Goal: Information Seeking & Learning: Compare options

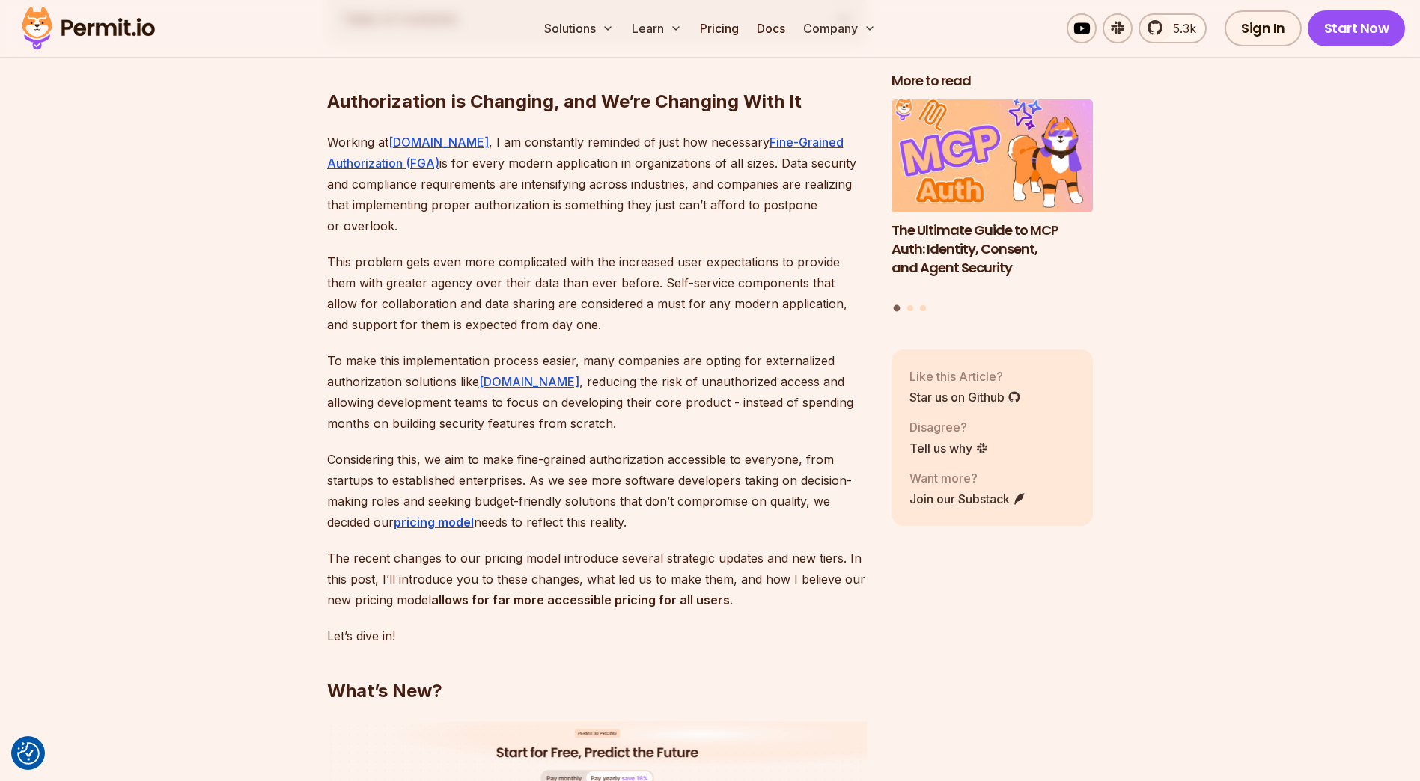
scroll to position [748, 0]
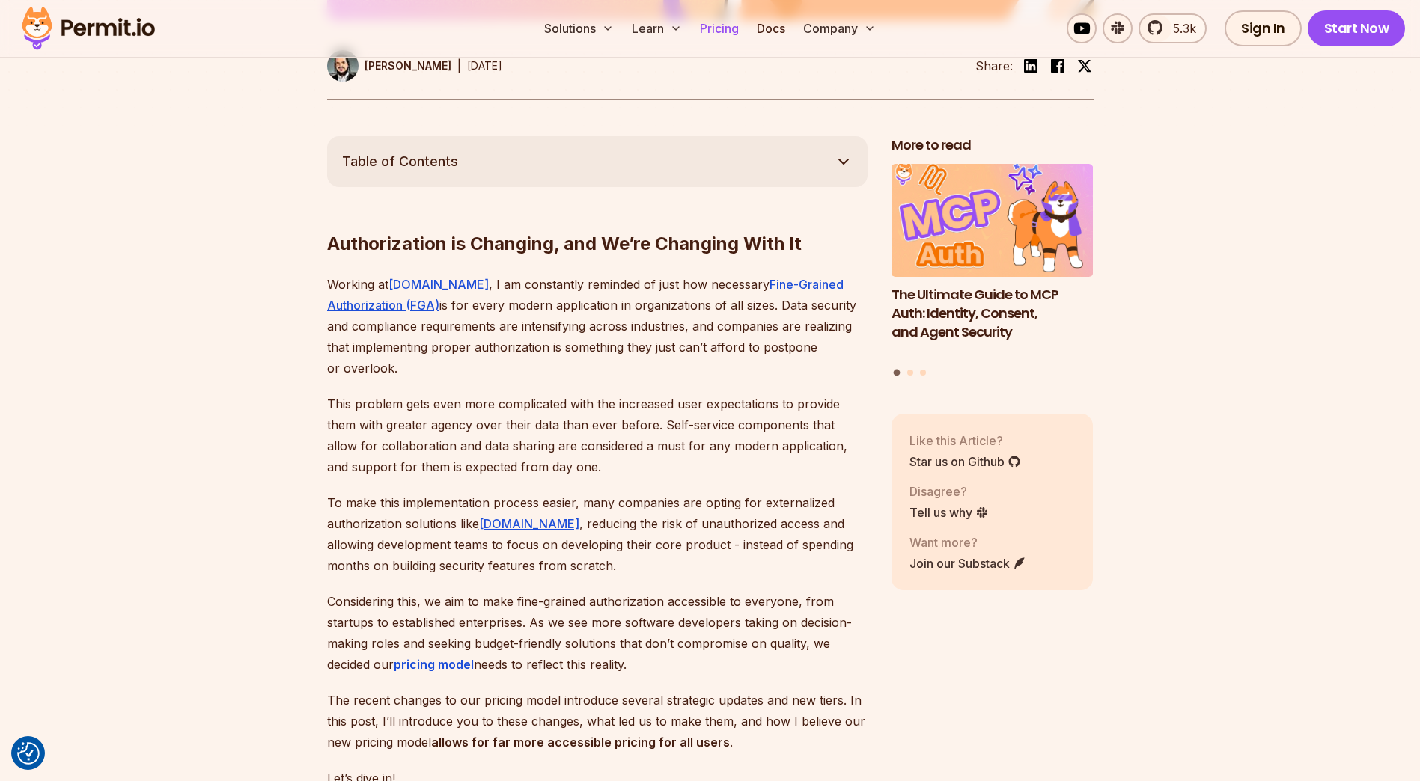
click at [731, 14] on link "Pricing" at bounding box center [719, 28] width 51 height 30
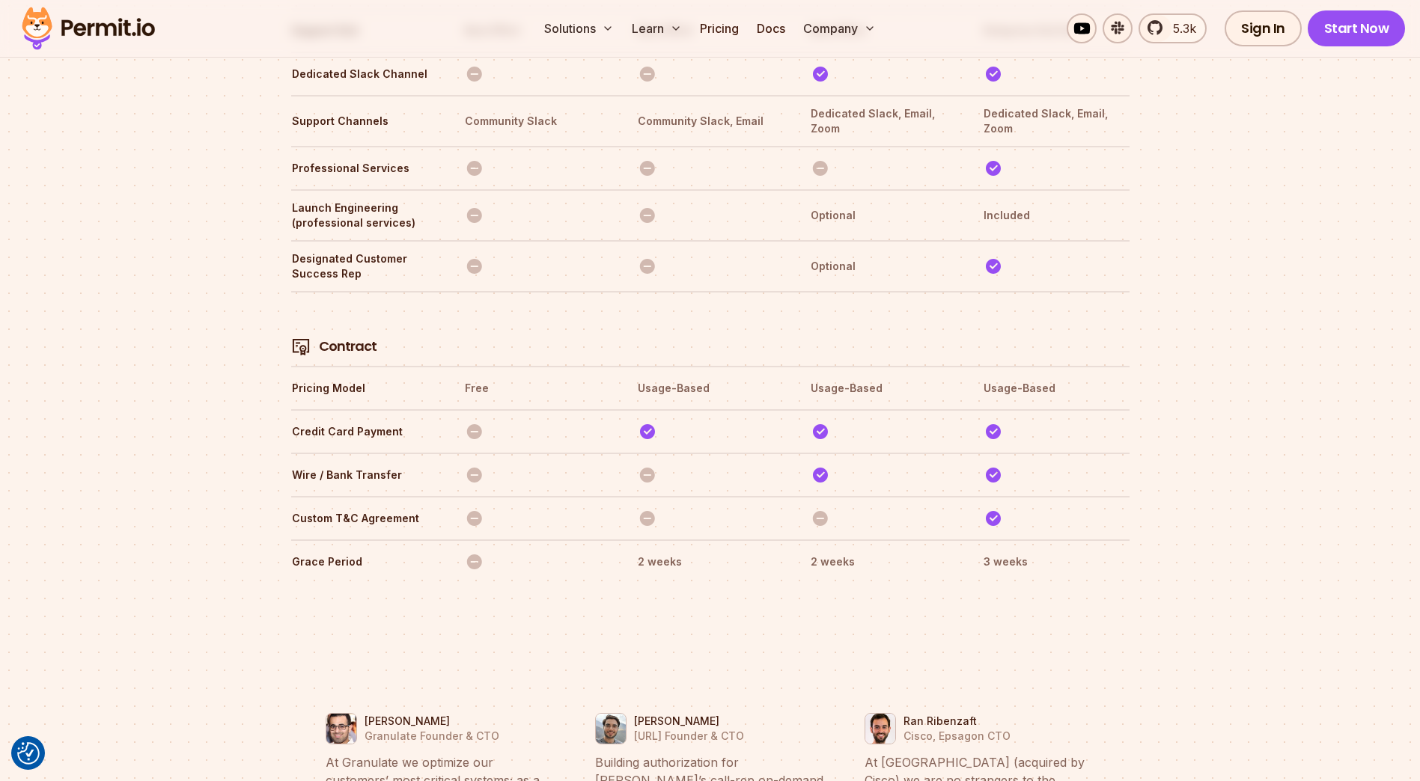
scroll to position [4679, 0]
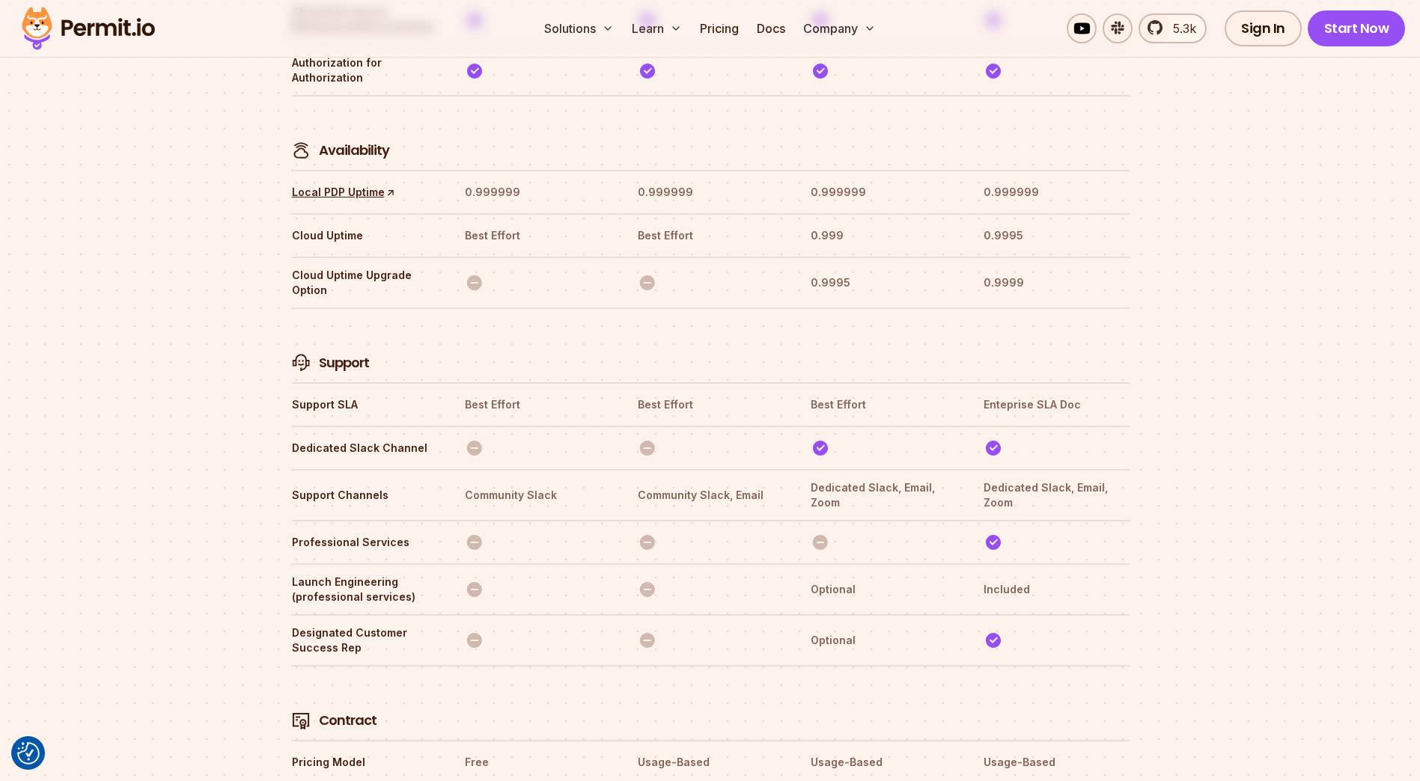
drag, startPoint x: 221, startPoint y: 394, endPoint x: 208, endPoint y: 373, distance: 24.5
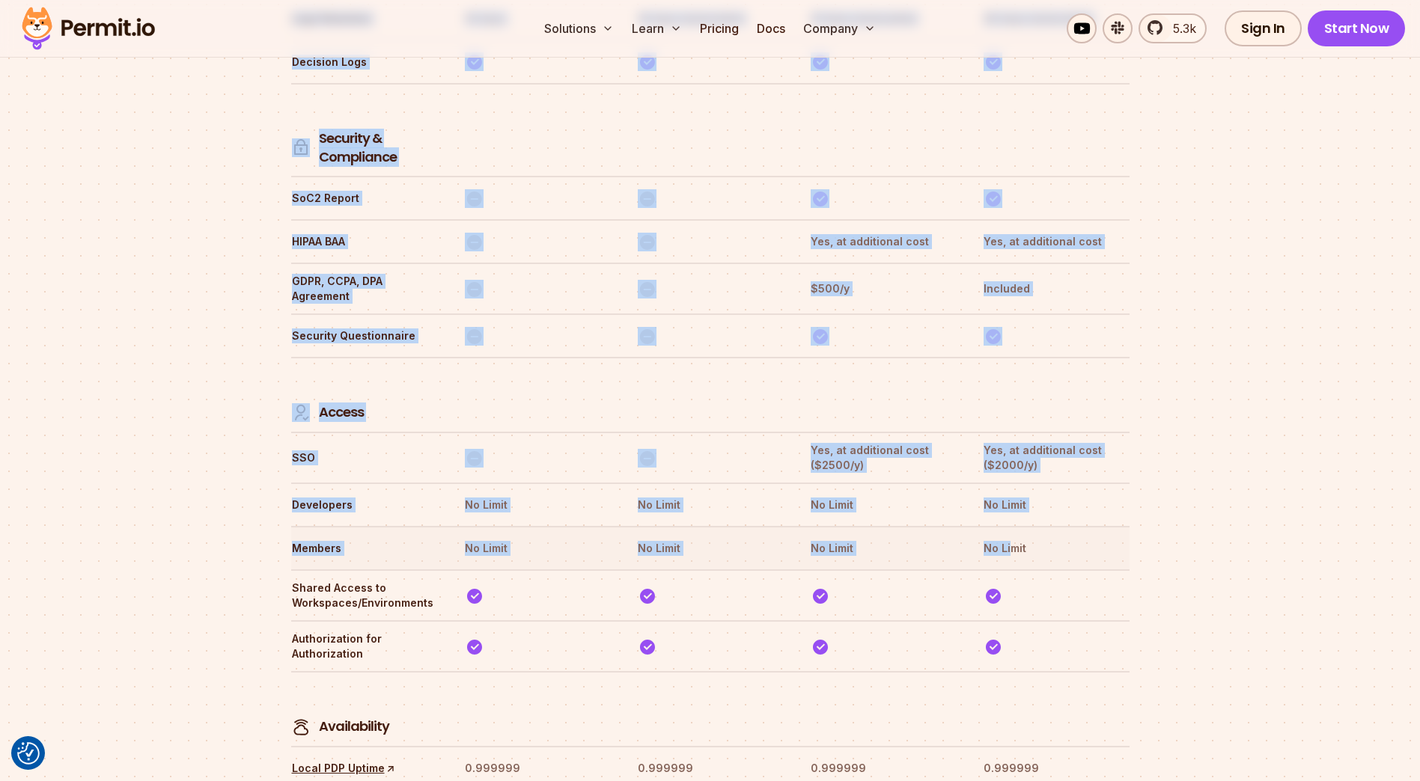
drag, startPoint x: 283, startPoint y: 436, endPoint x: 1010, endPoint y: 467, distance: 728.2
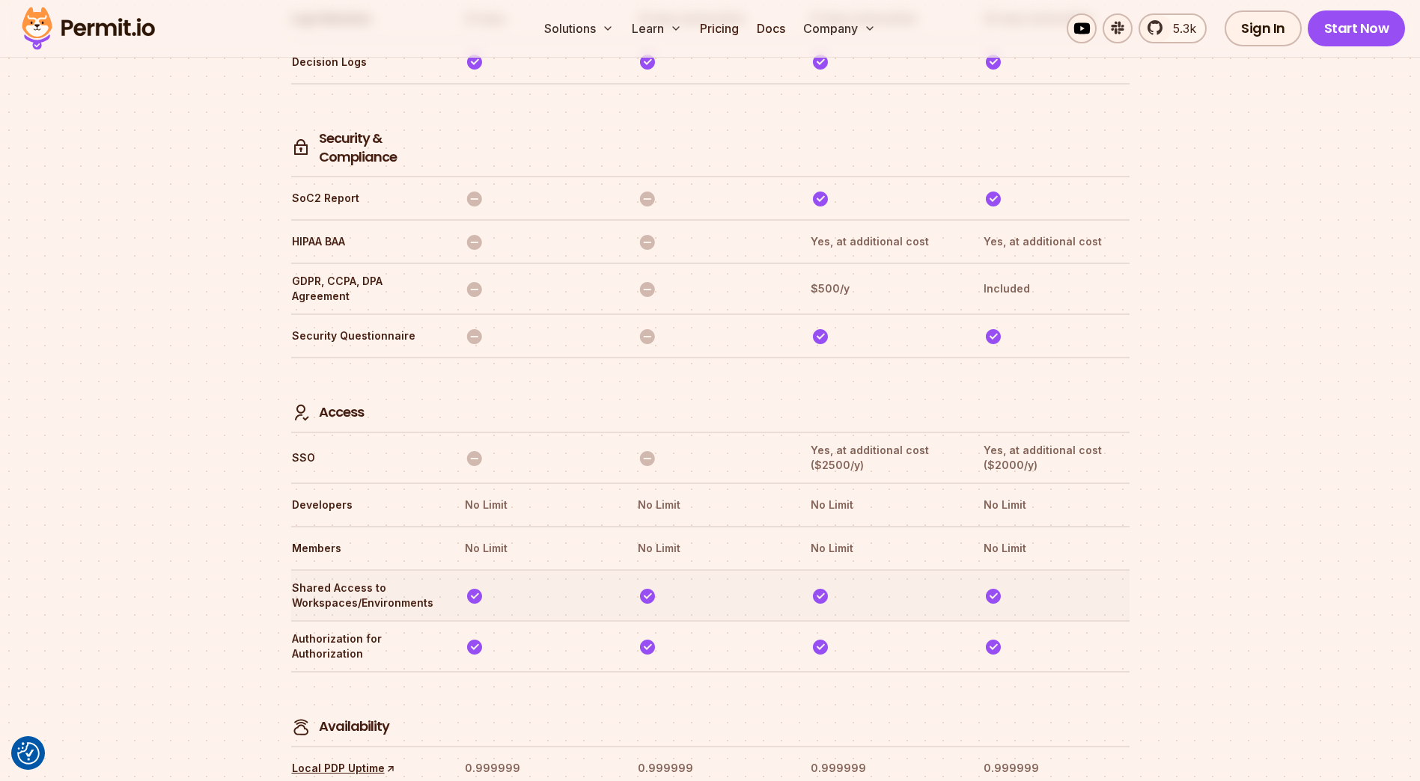
drag, startPoint x: 1010, startPoint y: 467, endPoint x: 781, endPoint y: 512, distance: 234.1
click at [781, 570] on tr "Shared Access to Workspaces/Environments" at bounding box center [710, 595] width 838 height 51
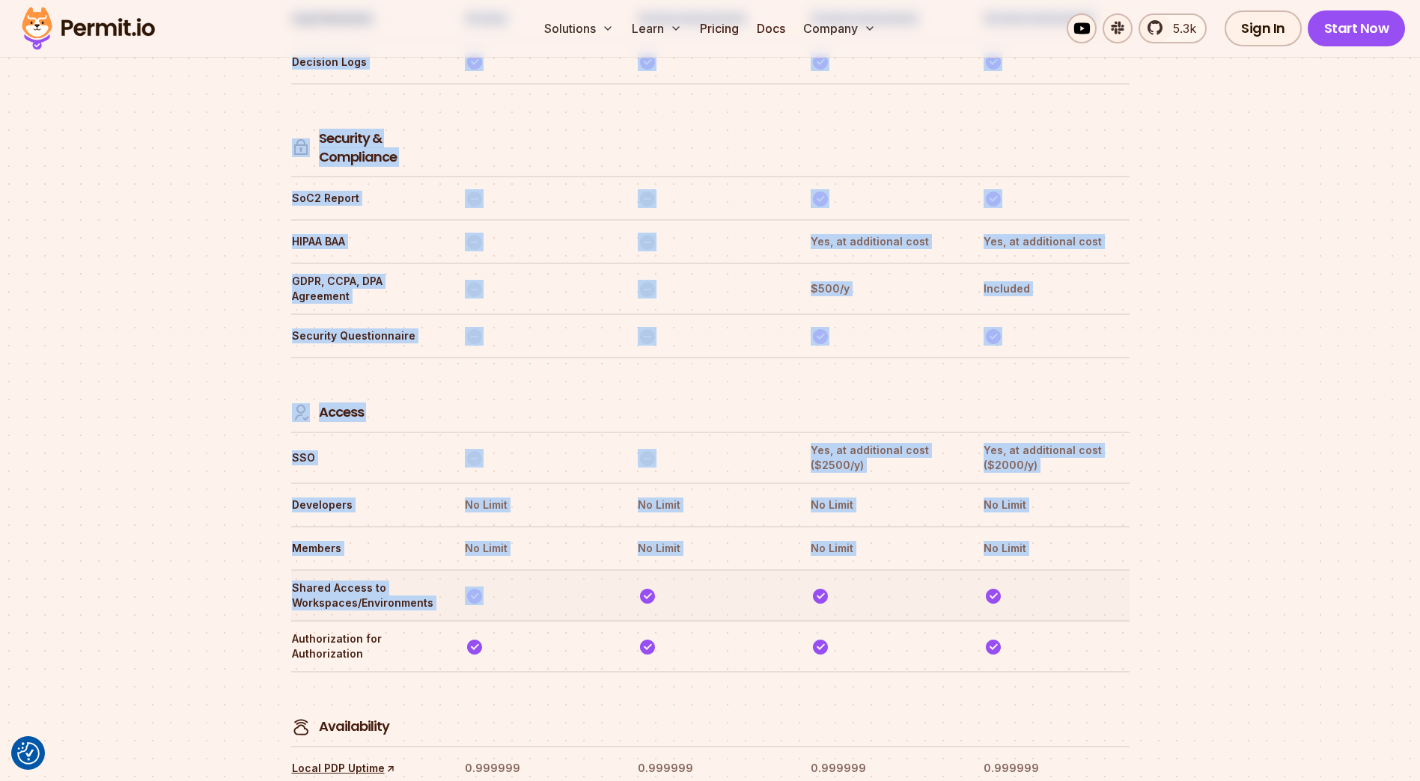
drag, startPoint x: 285, startPoint y: 517, endPoint x: 575, endPoint y: 534, distance: 290.2
click at [575, 580] on th at bounding box center [537, 595] width 146 height 31
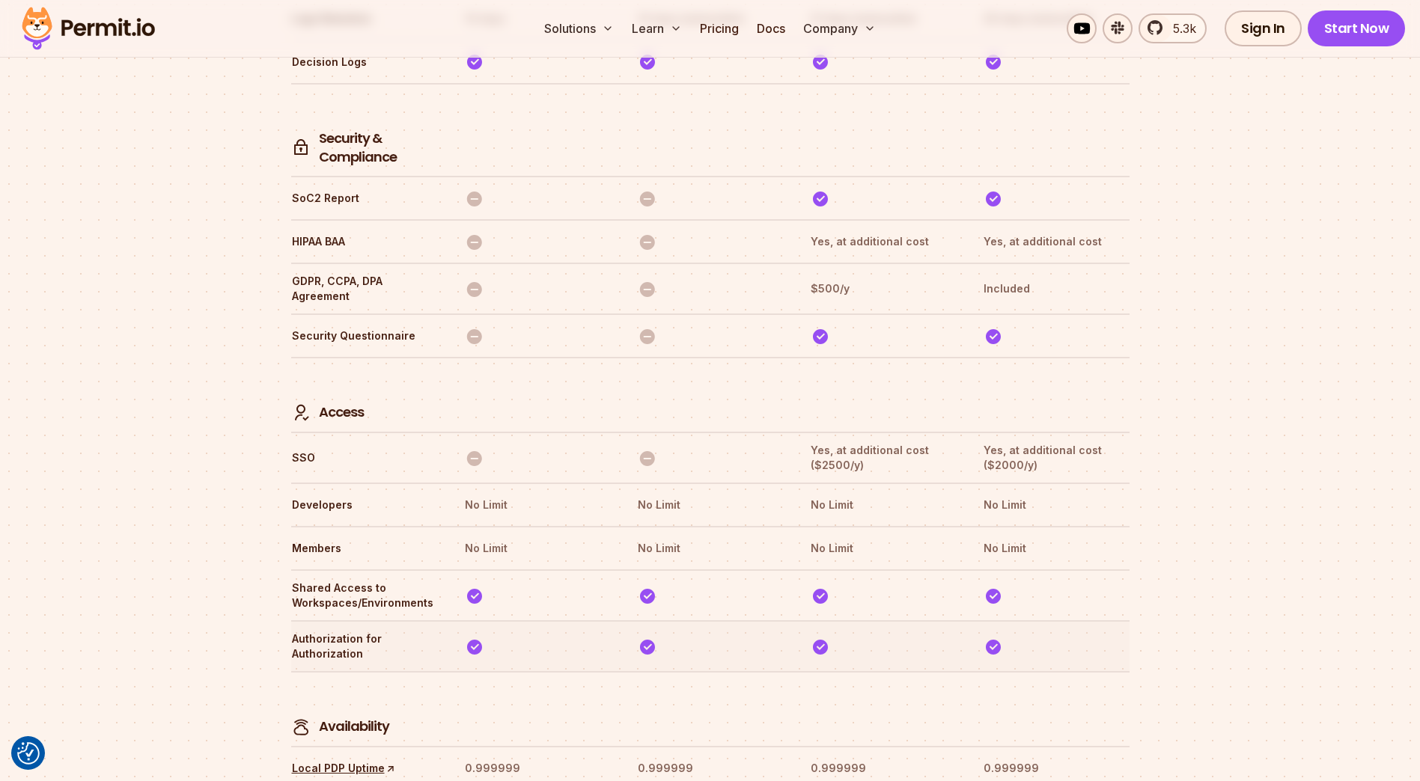
click at [335, 631] on th "Authorization for Authorization" at bounding box center [364, 646] width 146 height 31
drag, startPoint x: 335, startPoint y: 587, endPoint x: 269, endPoint y: 579, distance: 67.1
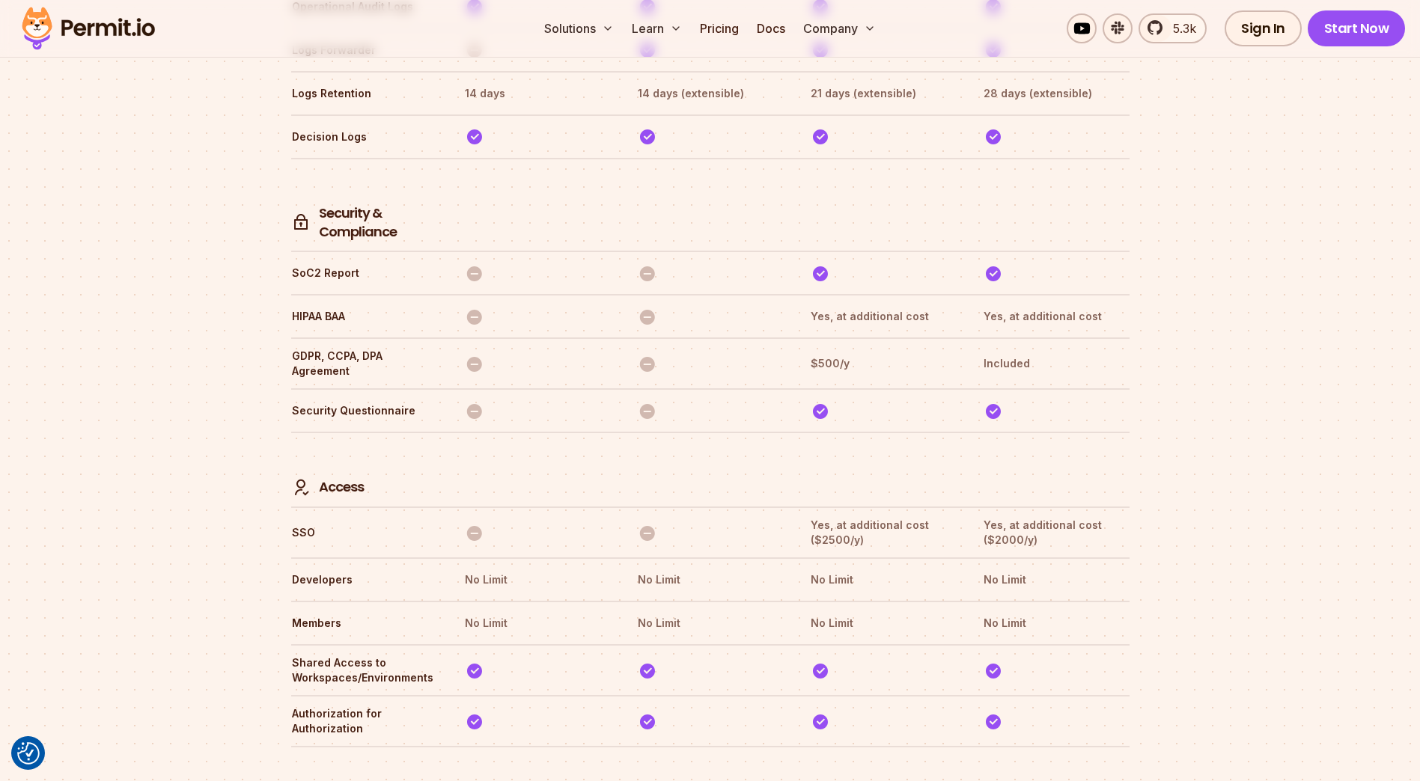
drag, startPoint x: 296, startPoint y: 649, endPoint x: 383, endPoint y: 659, distance: 88.2
click at [383, 706] on th "Authorization for Authorization" at bounding box center [364, 721] width 146 height 31
click at [384, 706] on th "Authorization for Authorization" at bounding box center [364, 721] width 146 height 31
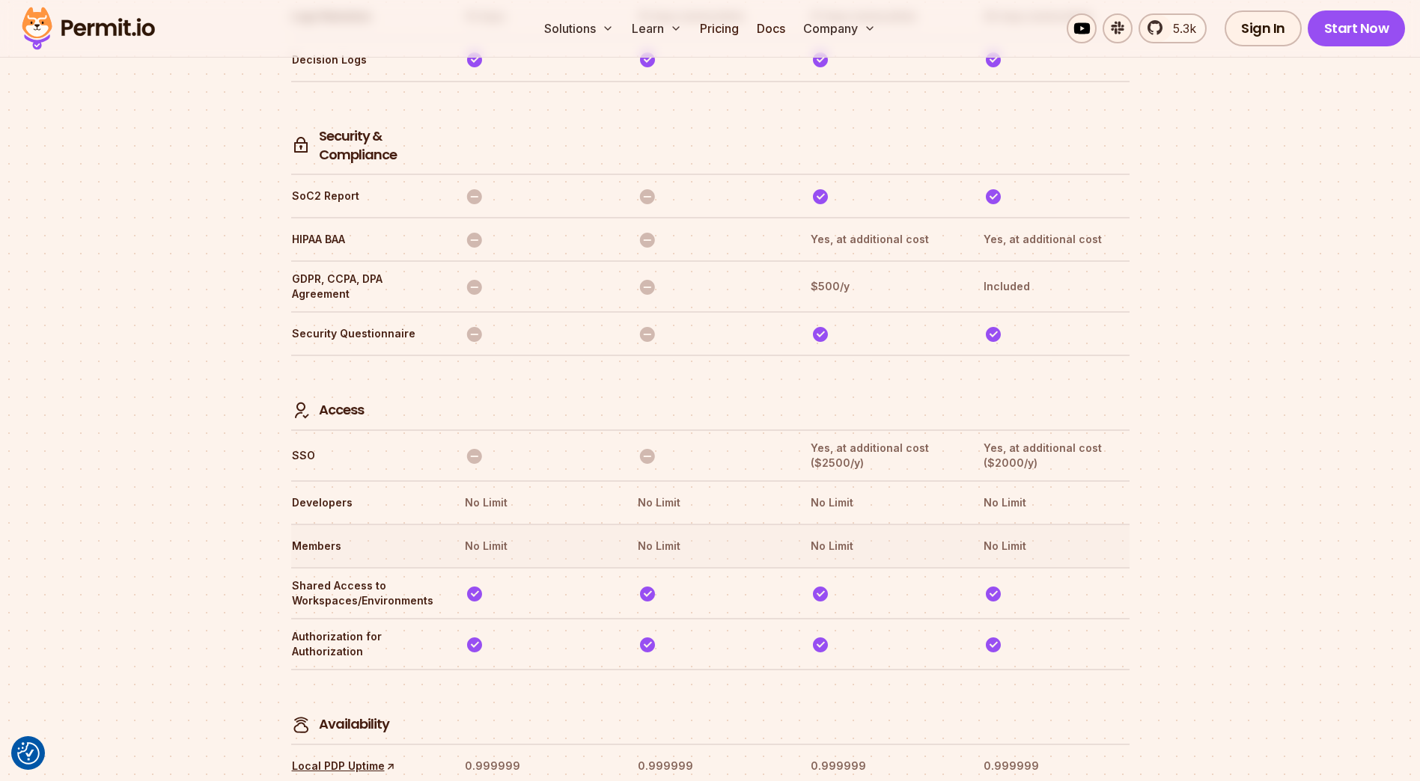
scroll to position [4178, 0]
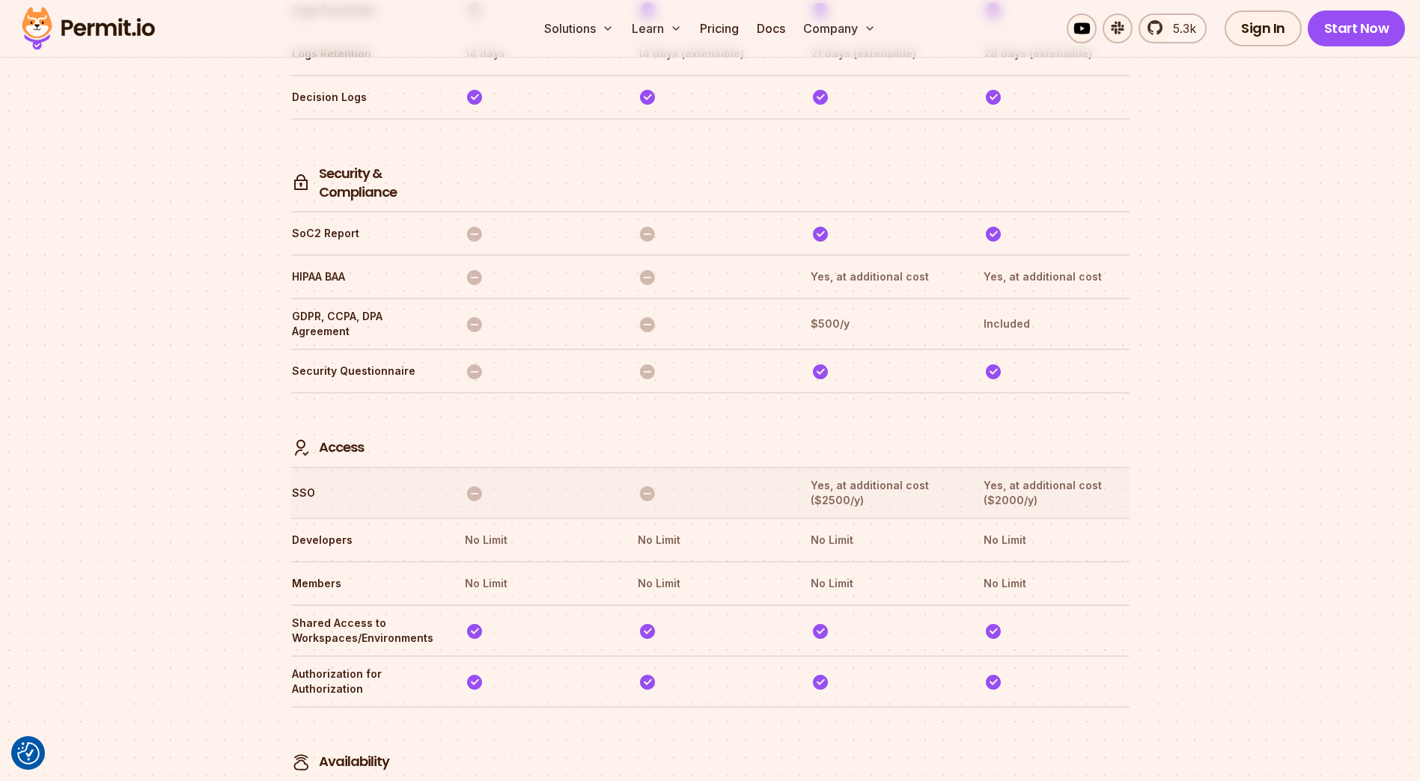
scroll to position [4103, 0]
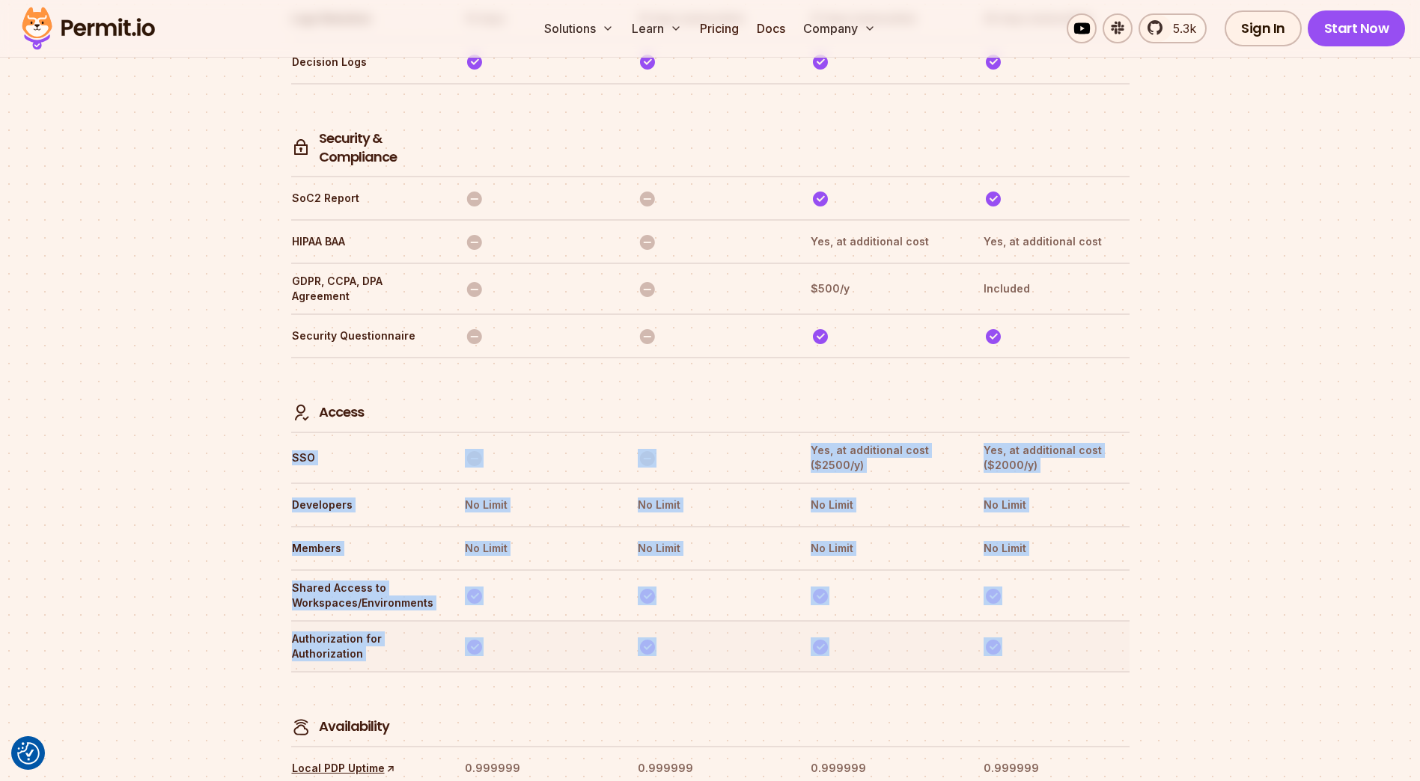
drag, startPoint x: 291, startPoint y: 392, endPoint x: 1061, endPoint y: 577, distance: 792.1
drag, startPoint x: 1061, startPoint y: 577, endPoint x: 1021, endPoint y: 591, distance: 42.6
click at [1013, 631] on th at bounding box center [1056, 646] width 146 height 31
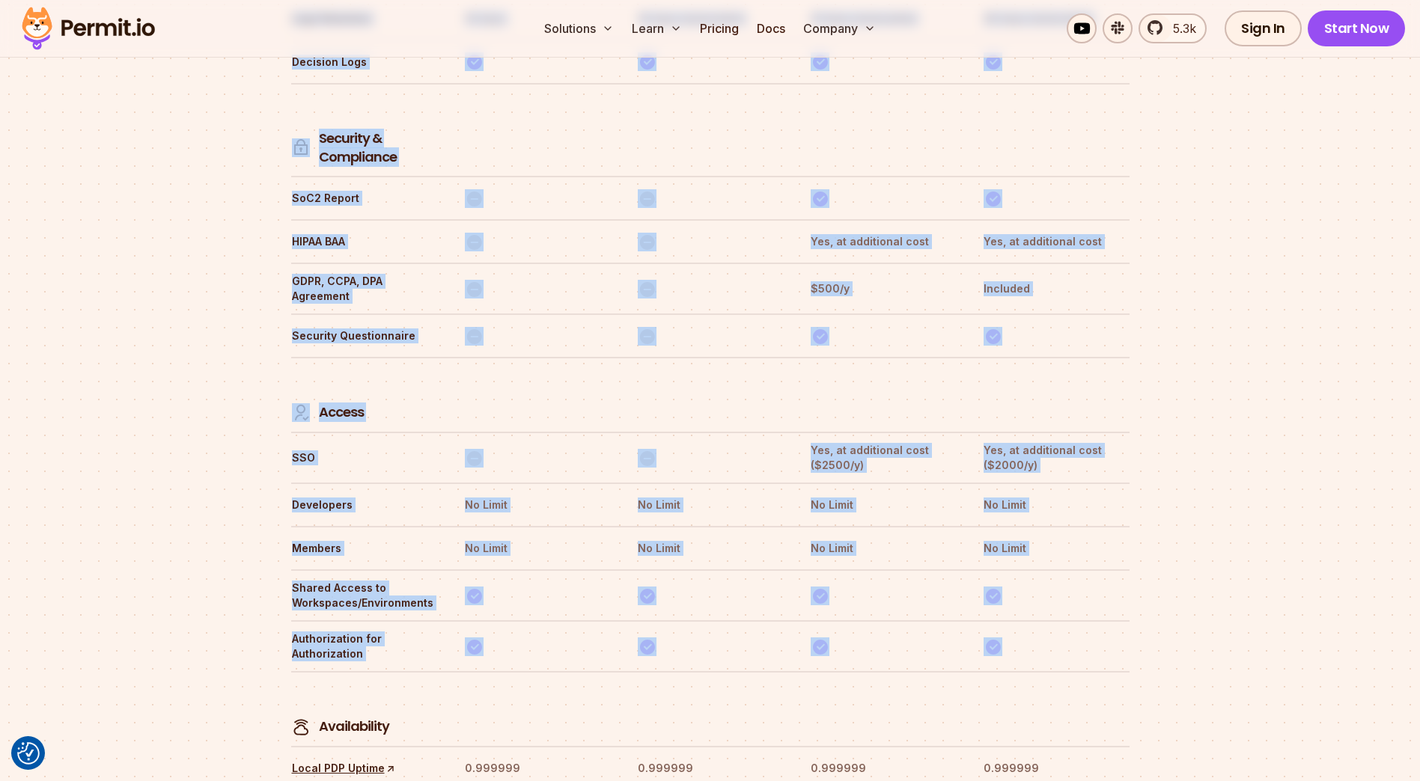
drag, startPoint x: 1043, startPoint y: 591, endPoint x: 226, endPoint y: 367, distance: 847.4
drag, startPoint x: 226, startPoint y: 367, endPoint x: 231, endPoint y: 400, distance: 33.2
drag, startPoint x: 285, startPoint y: 341, endPoint x: 1114, endPoint y: 575, distance: 860.8
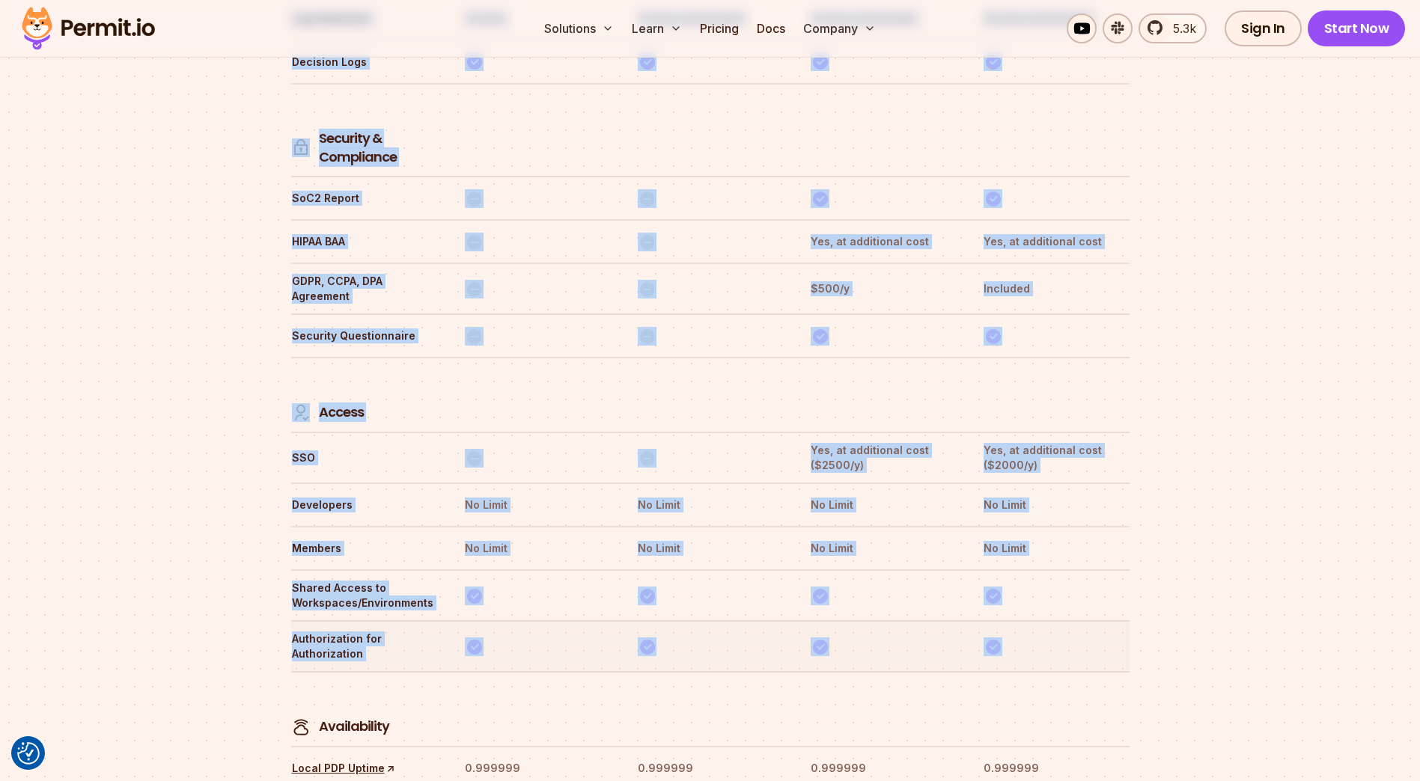
drag, startPoint x: 1114, startPoint y: 575, endPoint x: 1034, endPoint y: 586, distance: 80.9
click at [1034, 631] on th at bounding box center [1056, 646] width 146 height 31
drag, startPoint x: 1111, startPoint y: 593, endPoint x: 287, endPoint y: 353, distance: 857.5
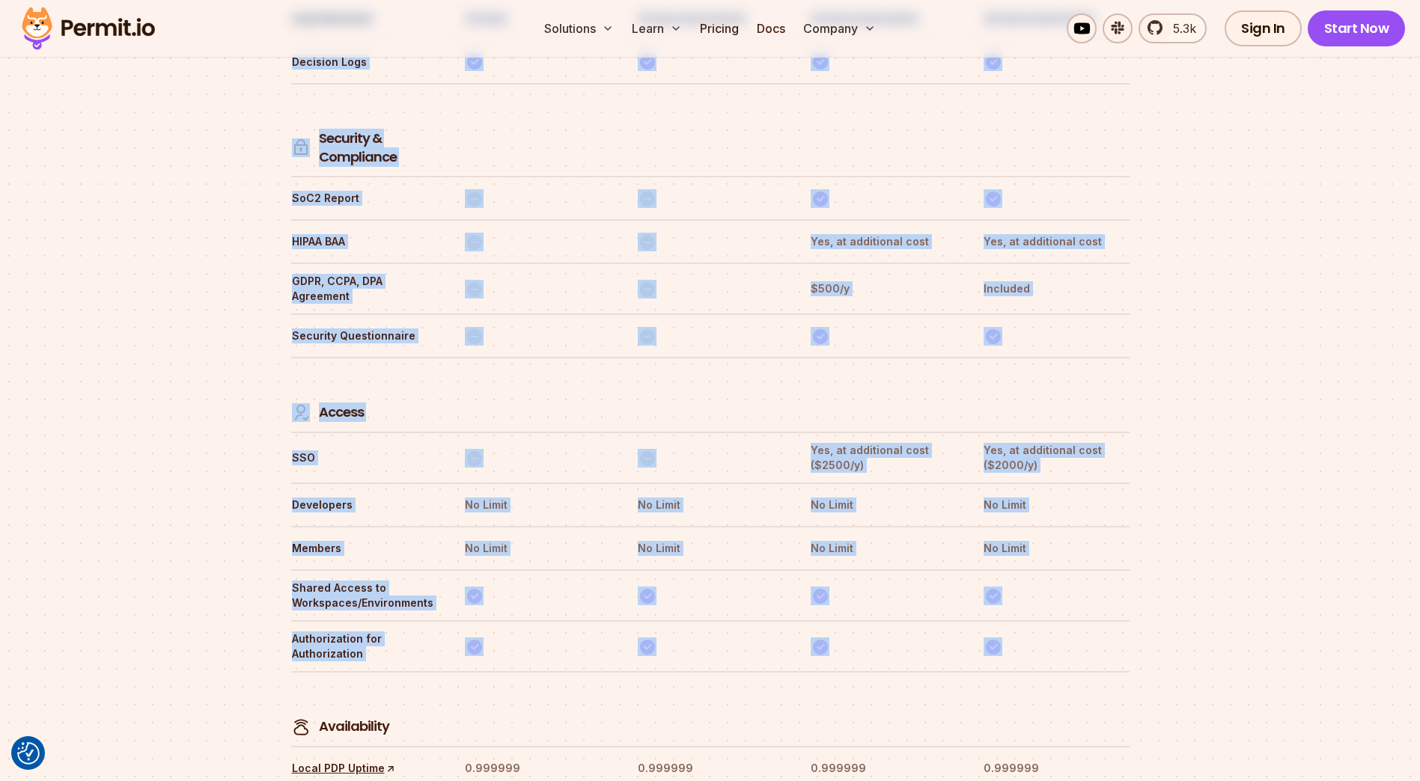
drag, startPoint x: 287, startPoint y: 353, endPoint x: 235, endPoint y: 350, distance: 52.5
drag, startPoint x: 263, startPoint y: 346, endPoint x: 1035, endPoint y: 580, distance: 806.5
drag, startPoint x: 1035, startPoint y: 580, endPoint x: 1040, endPoint y: 594, distance: 14.2
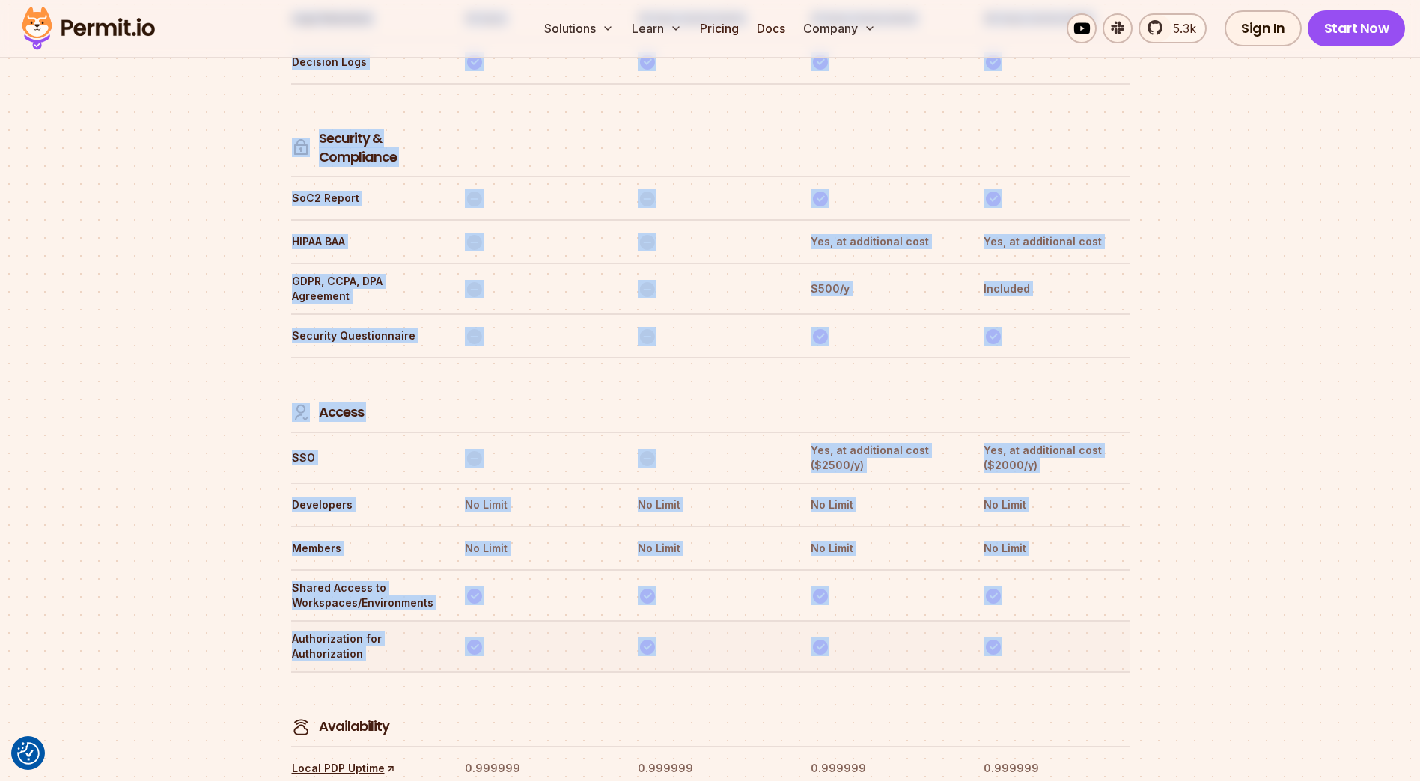
click at [1019, 631] on th at bounding box center [1056, 646] width 146 height 31
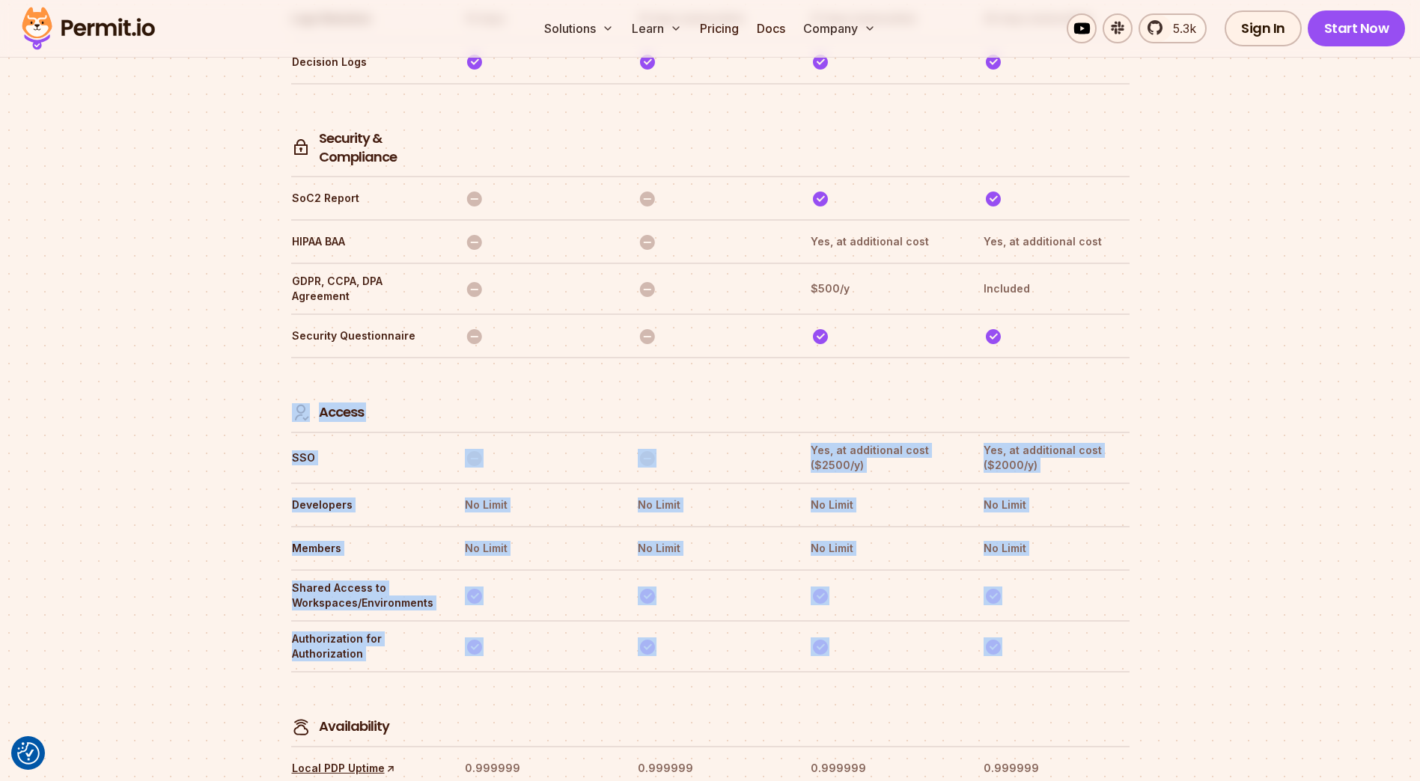
drag, startPoint x: 1079, startPoint y: 594, endPoint x: 308, endPoint y: 350, distance: 809.6
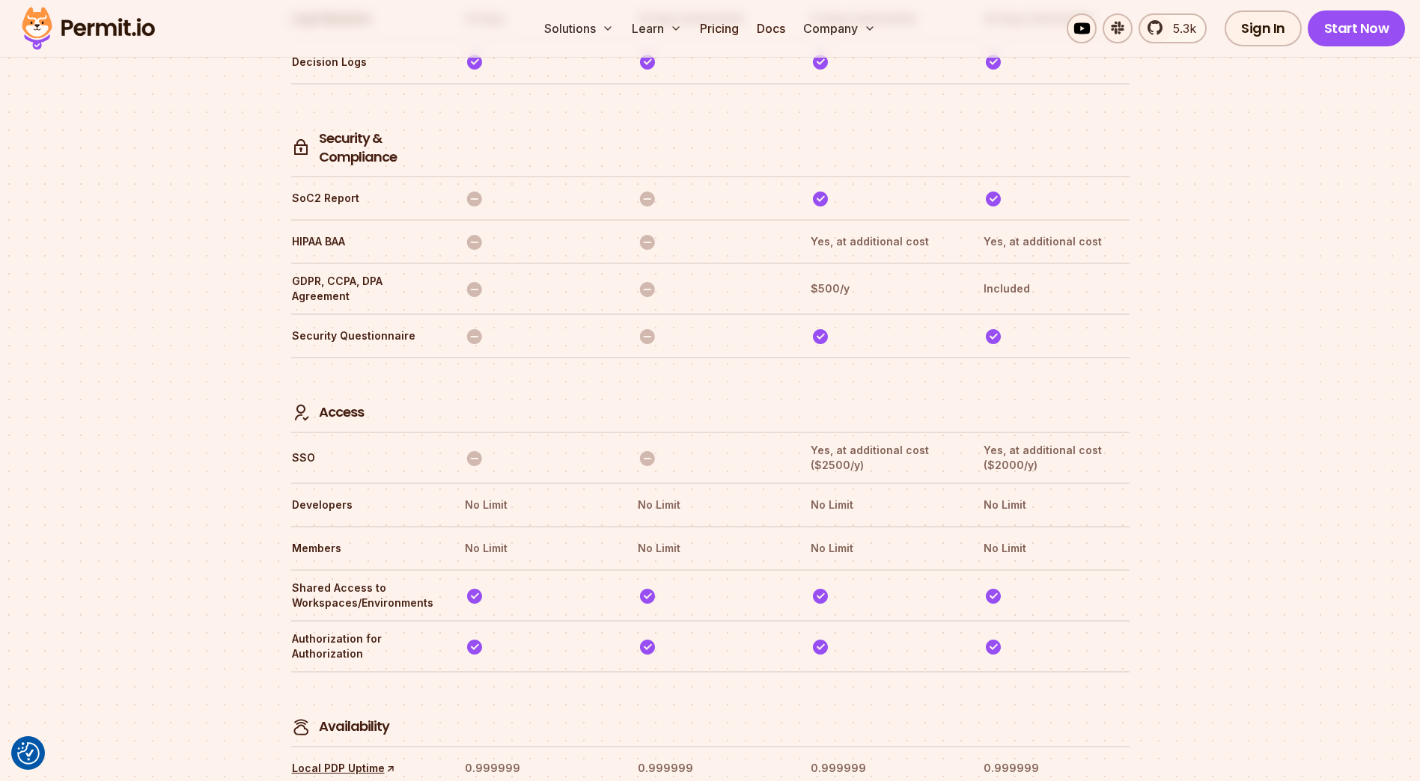
drag, startPoint x: 308, startPoint y: 350, endPoint x: 168, endPoint y: 358, distance: 140.2
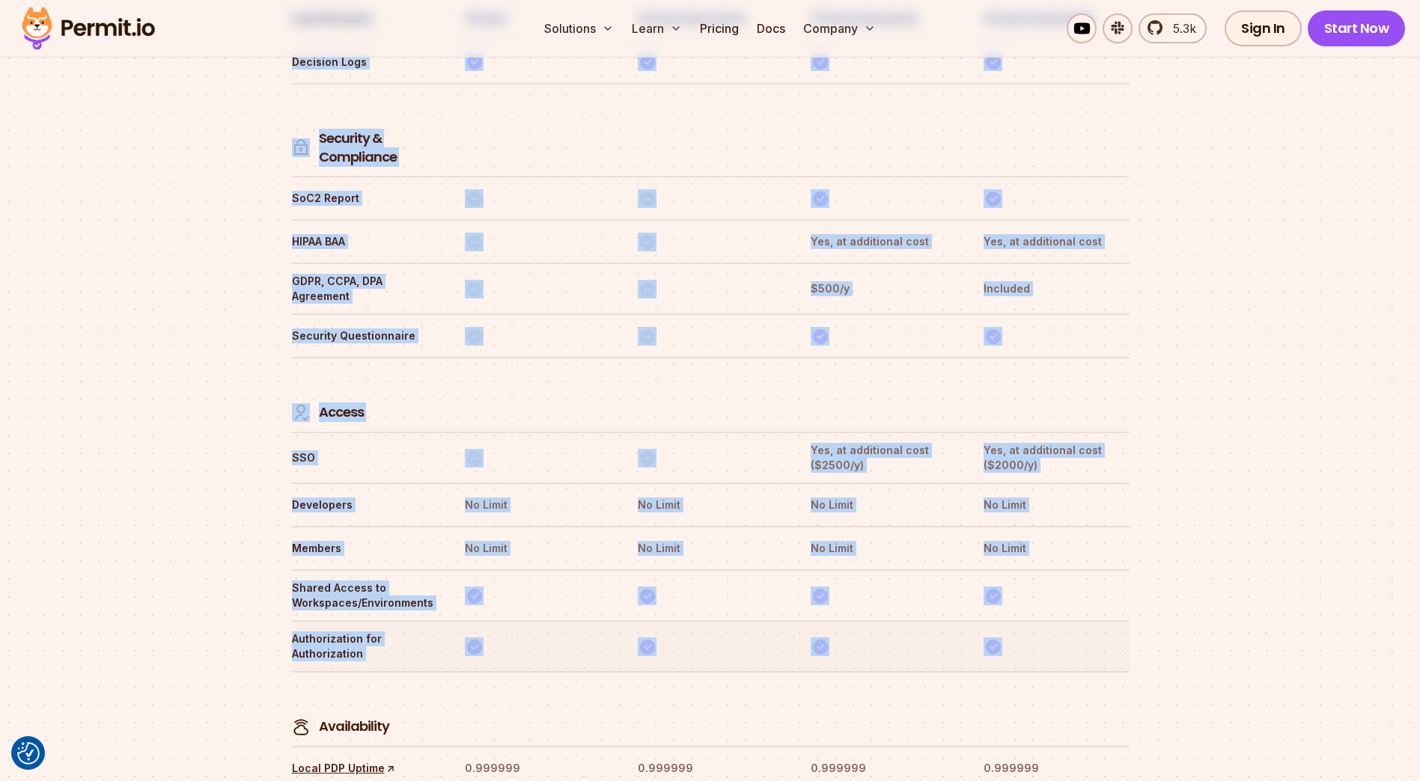
drag, startPoint x: 271, startPoint y: 345, endPoint x: 1028, endPoint y: 584, distance: 793.5
click at [1028, 631] on th at bounding box center [1056, 646] width 146 height 31
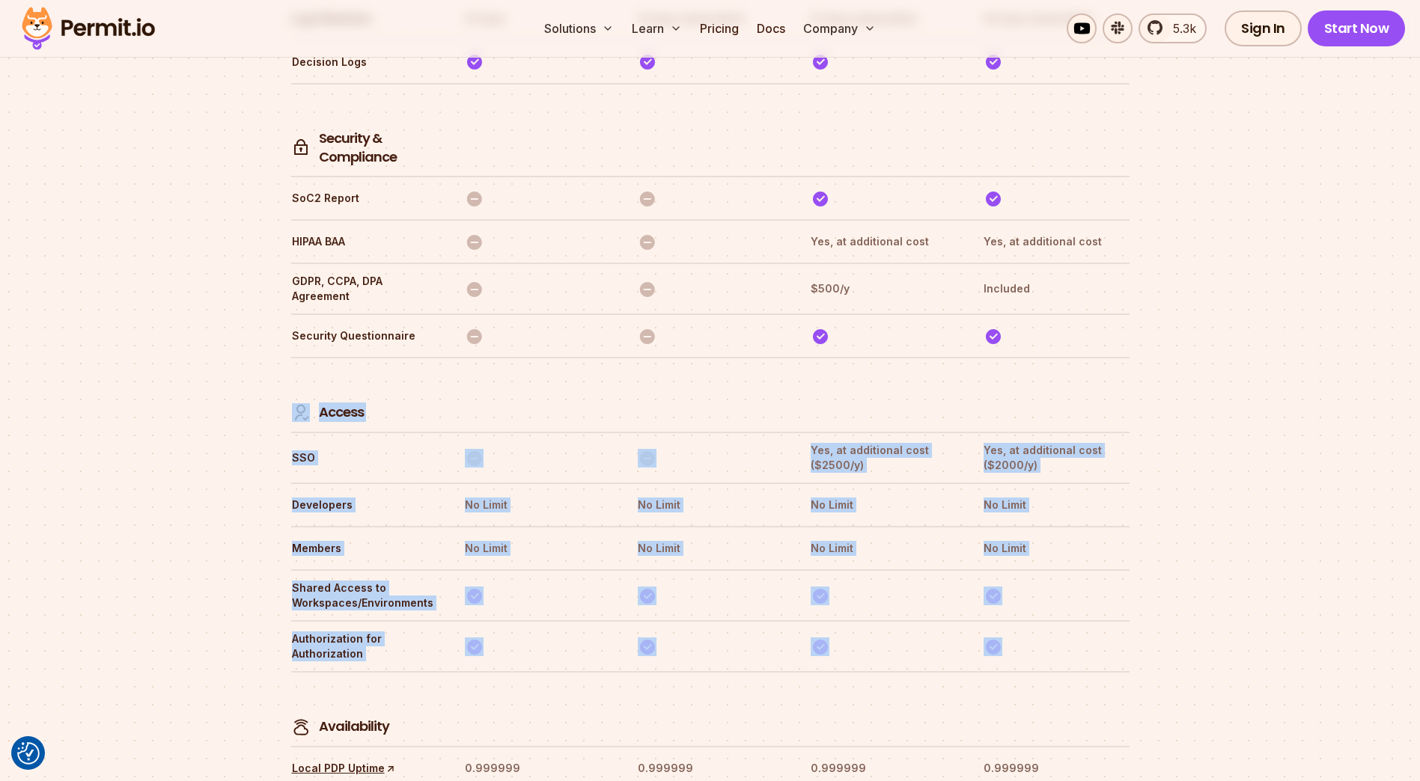
drag, startPoint x: 1046, startPoint y: 587, endPoint x: 298, endPoint y: 349, distance: 785.4
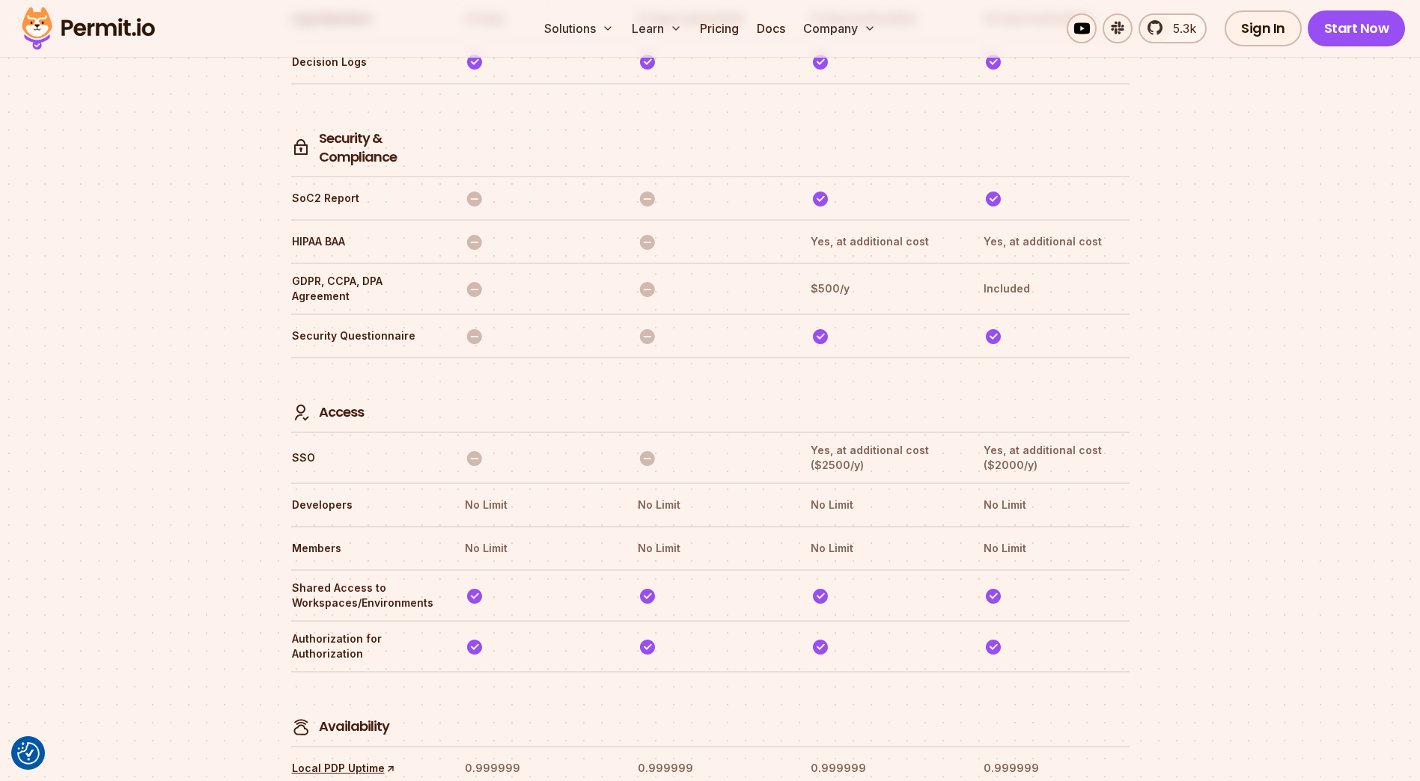
drag, startPoint x: 298, startPoint y: 349, endPoint x: 283, endPoint y: 348, distance: 15.0
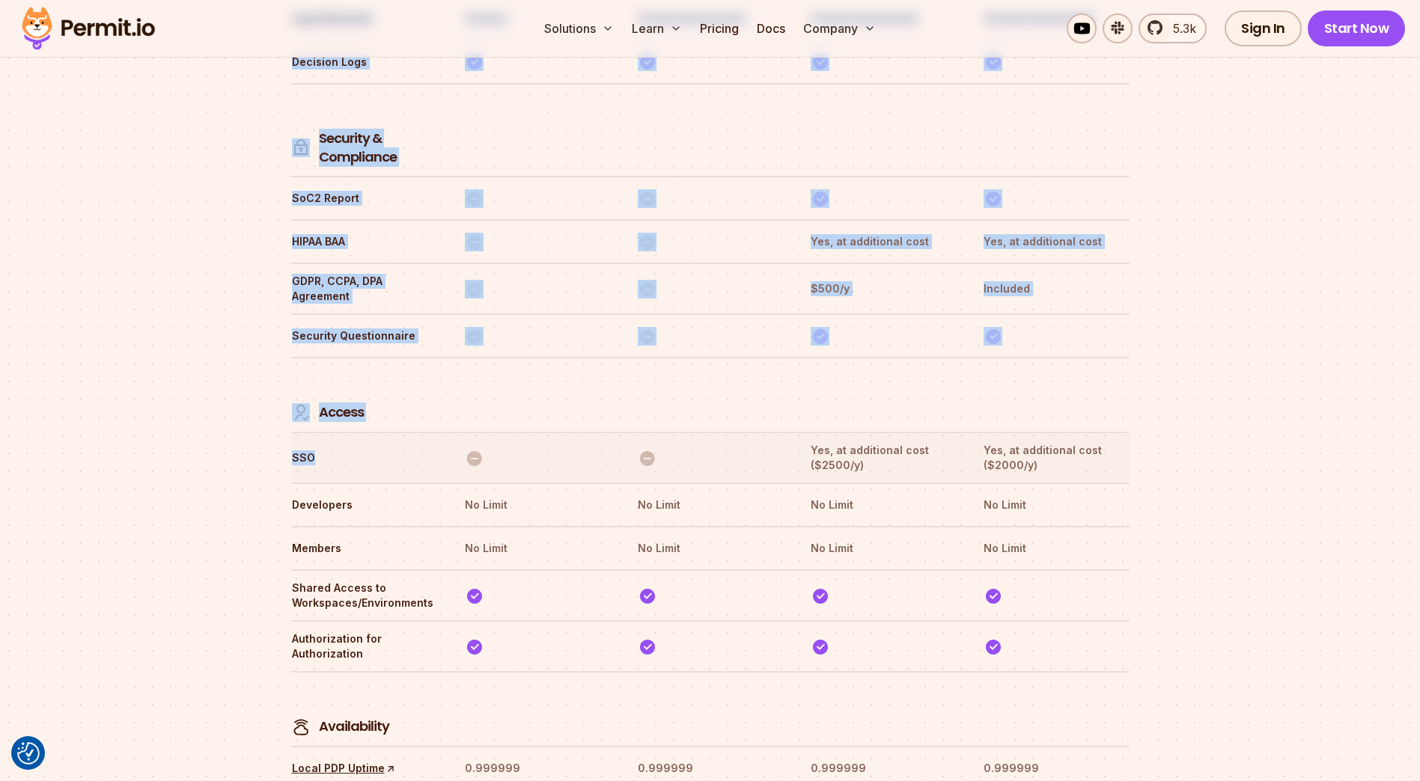
drag, startPoint x: 283, startPoint y: 341, endPoint x: 421, endPoint y: 396, distance: 148.2
drag, startPoint x: 421, startPoint y: 396, endPoint x: 796, endPoint y: 385, distance: 375.9
click at [659, 368] on th at bounding box center [710, 395] width 146 height 55
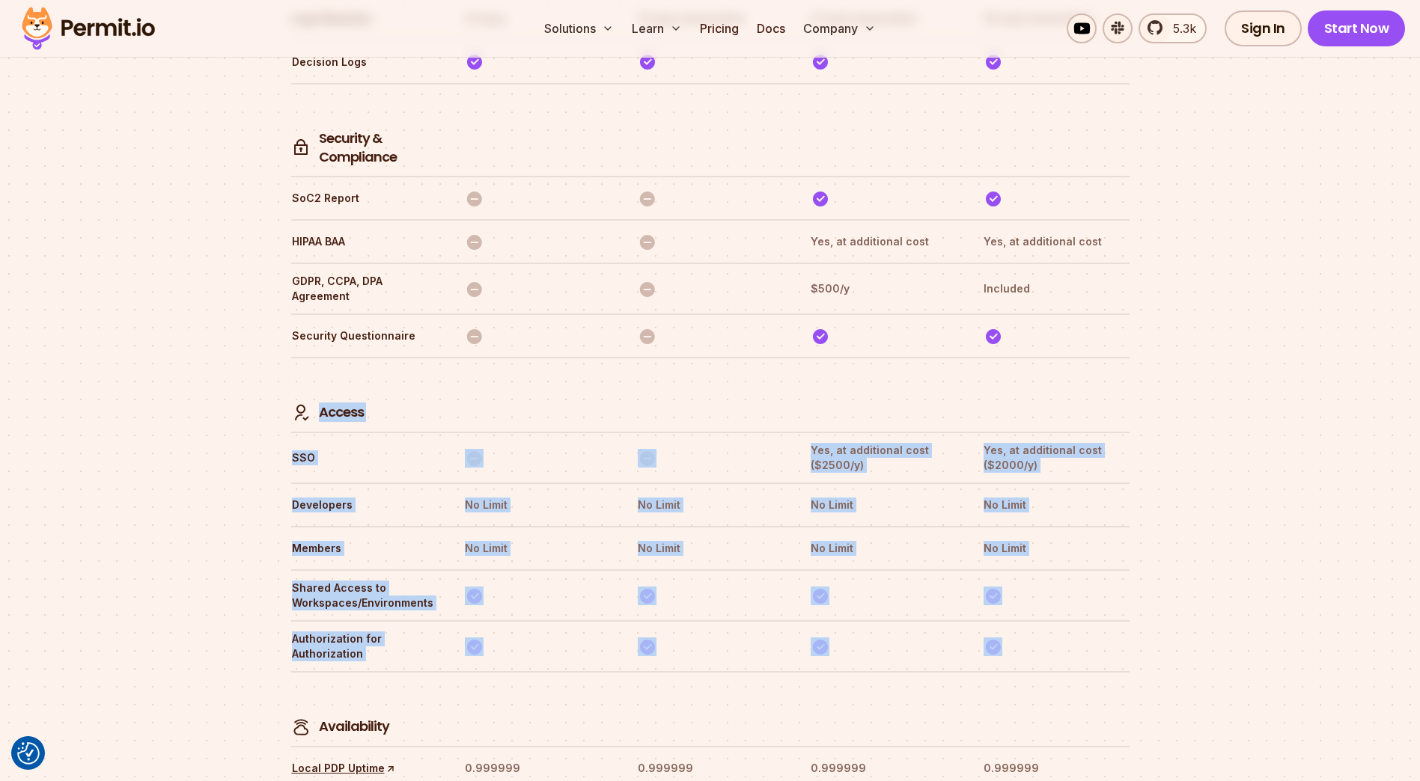
drag, startPoint x: 1053, startPoint y: 580, endPoint x: 319, endPoint y: 356, distance: 767.6
click at [1054, 620] on tr "Authorization for Authorization" at bounding box center [710, 645] width 838 height 51
drag, startPoint x: 1088, startPoint y: 579, endPoint x: 319, endPoint y: 352, distance: 802.4
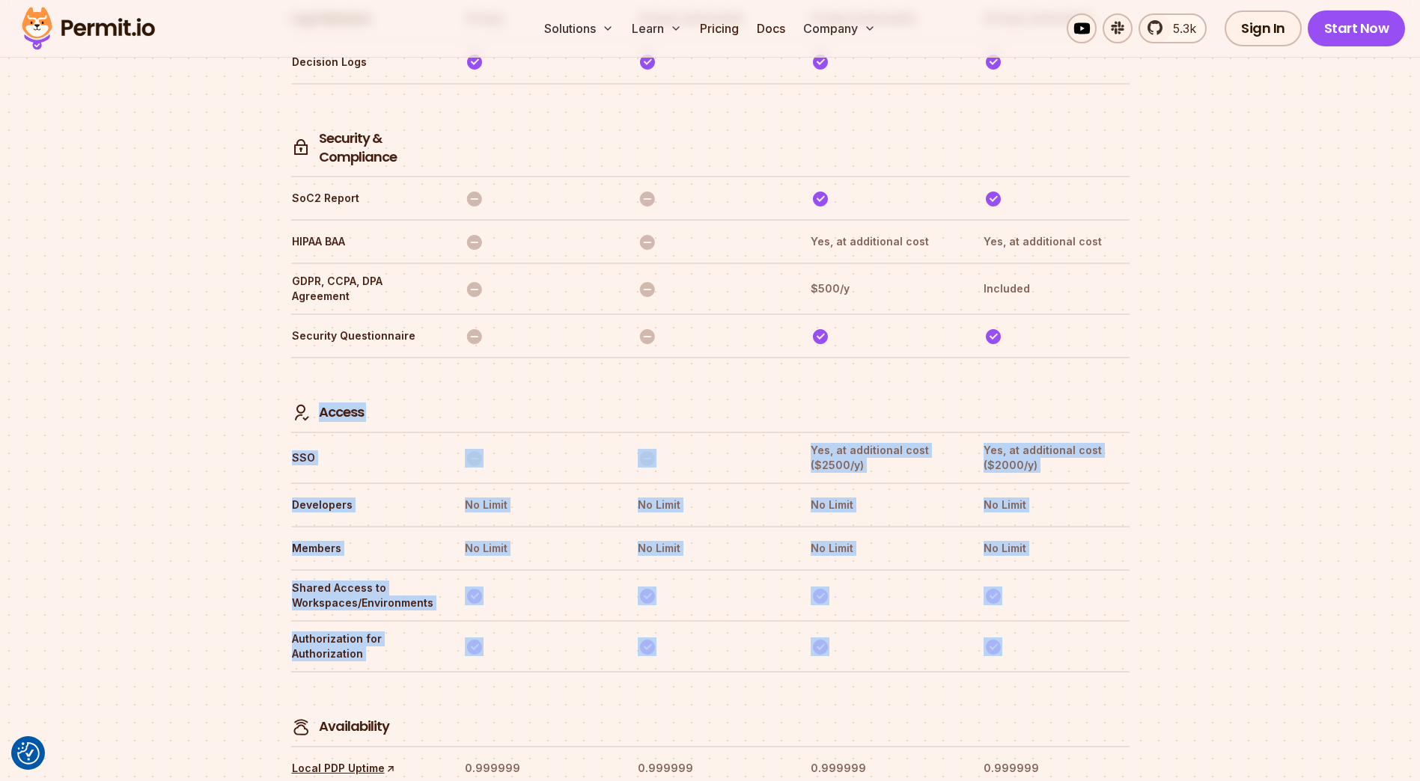
drag, startPoint x: 319, startPoint y: 352, endPoint x: 514, endPoint y: 344, distance: 195.5
click at [514, 368] on th at bounding box center [537, 395] width 146 height 55
drag, startPoint x: 1047, startPoint y: 583, endPoint x: 323, endPoint y: 320, distance: 770.7
click at [656, 368] on th at bounding box center [710, 395] width 146 height 55
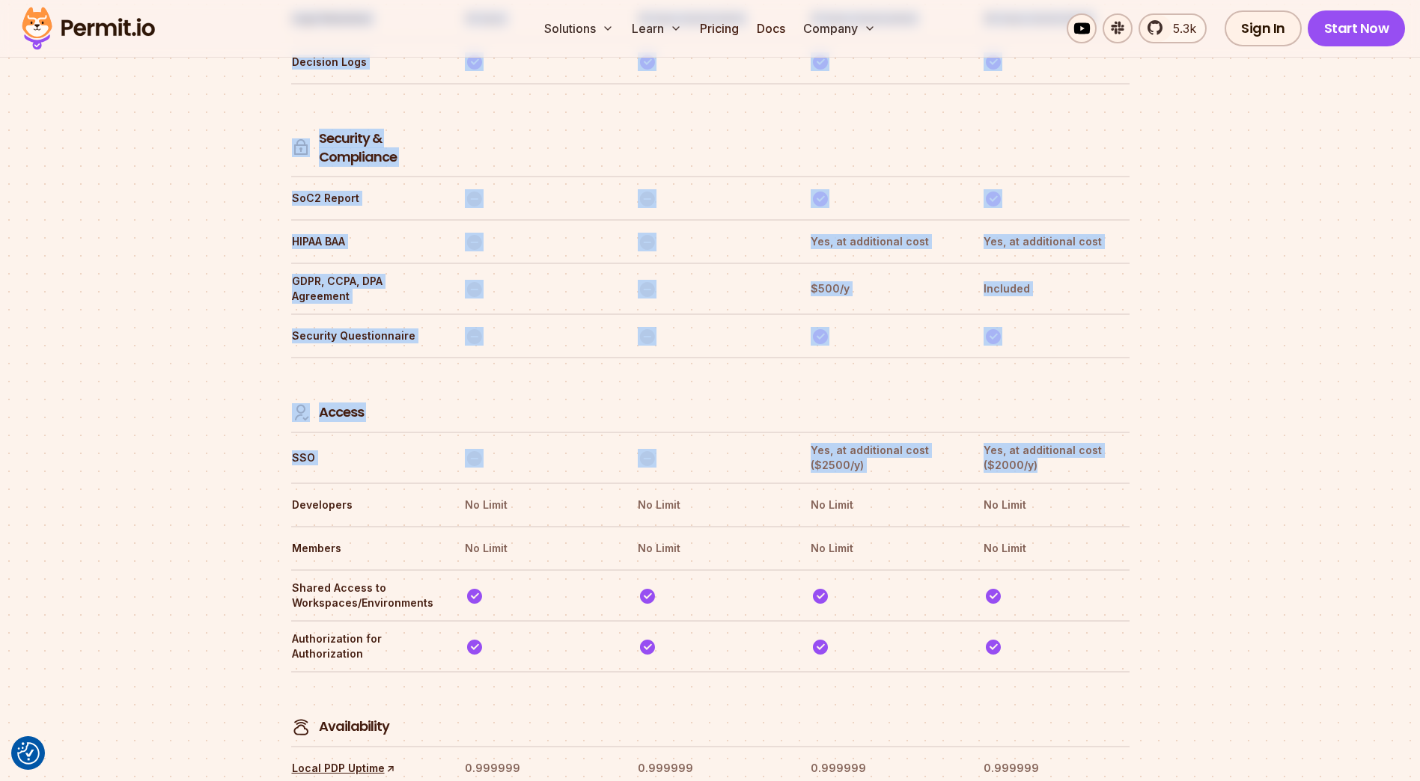
drag, startPoint x: 1055, startPoint y: 400, endPoint x: 236, endPoint y: 355, distance: 820.8
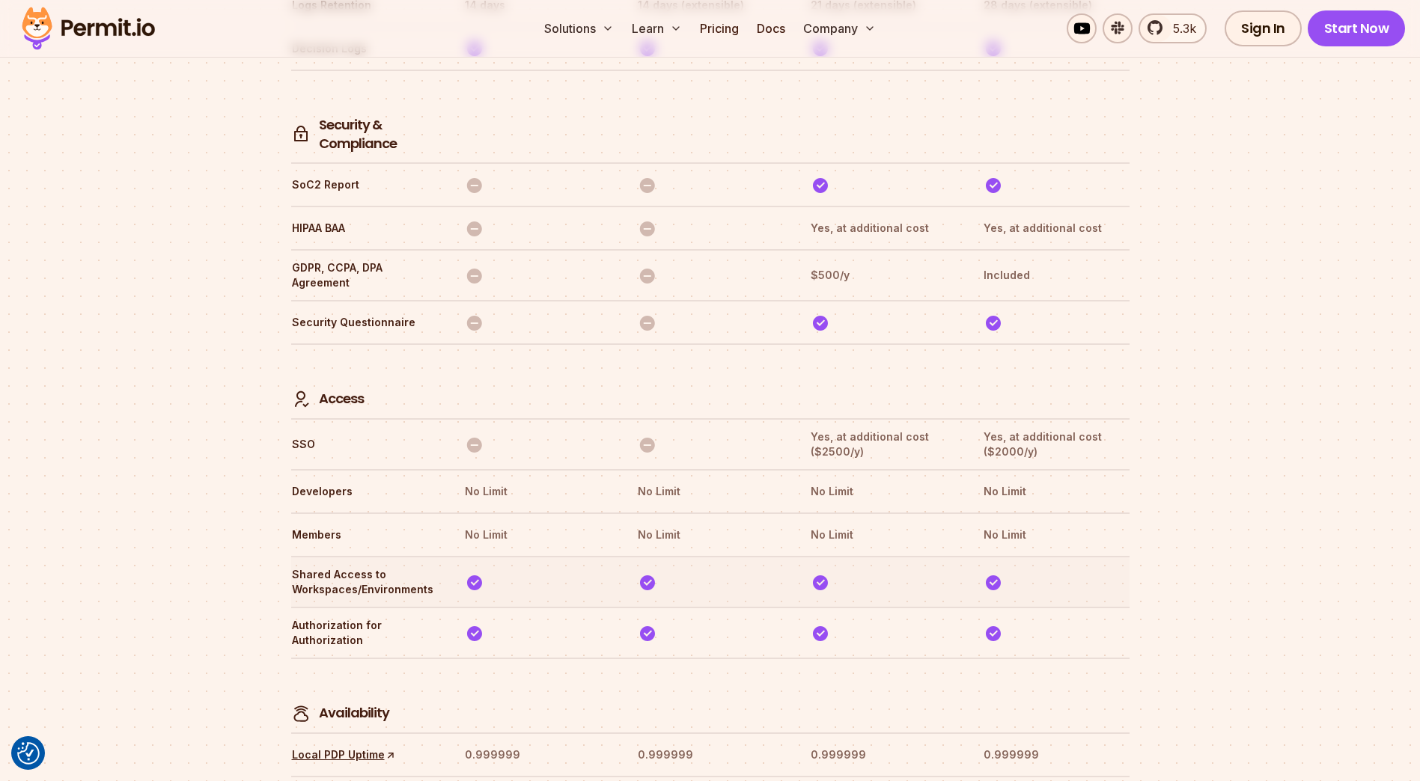
scroll to position [4126, 0]
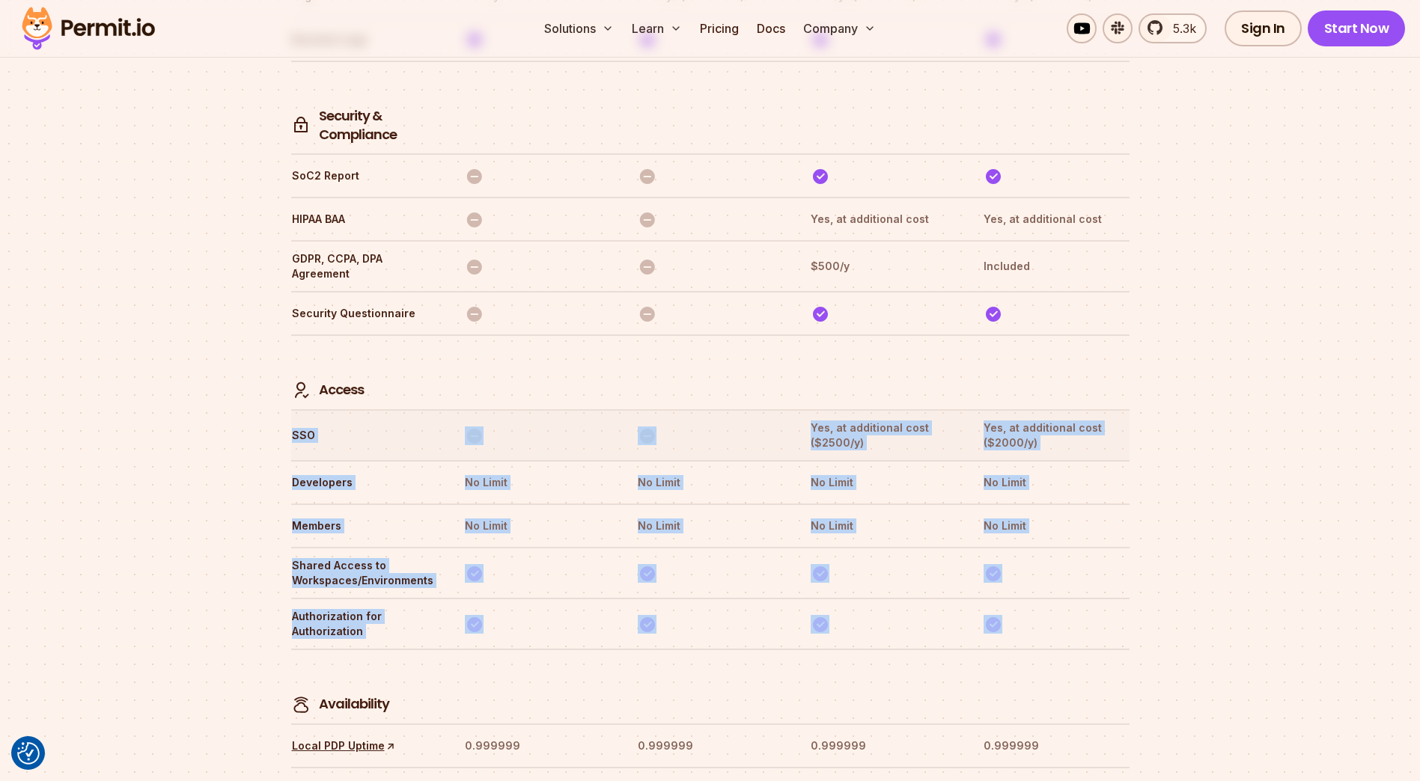
drag, startPoint x: 1069, startPoint y: 564, endPoint x: 290, endPoint y: 365, distance: 803.5
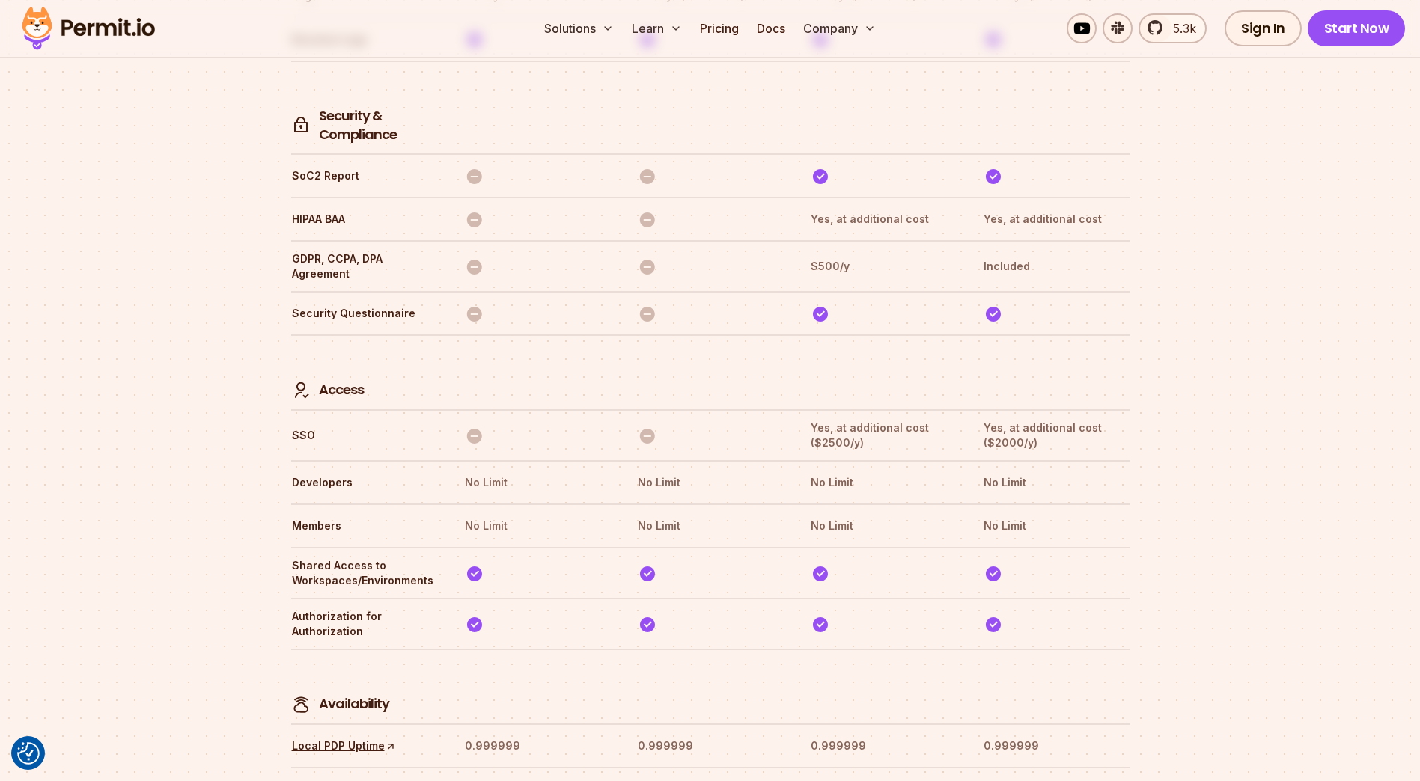
drag, startPoint x: 290, startPoint y: 365, endPoint x: 248, endPoint y: 364, distance: 42.7
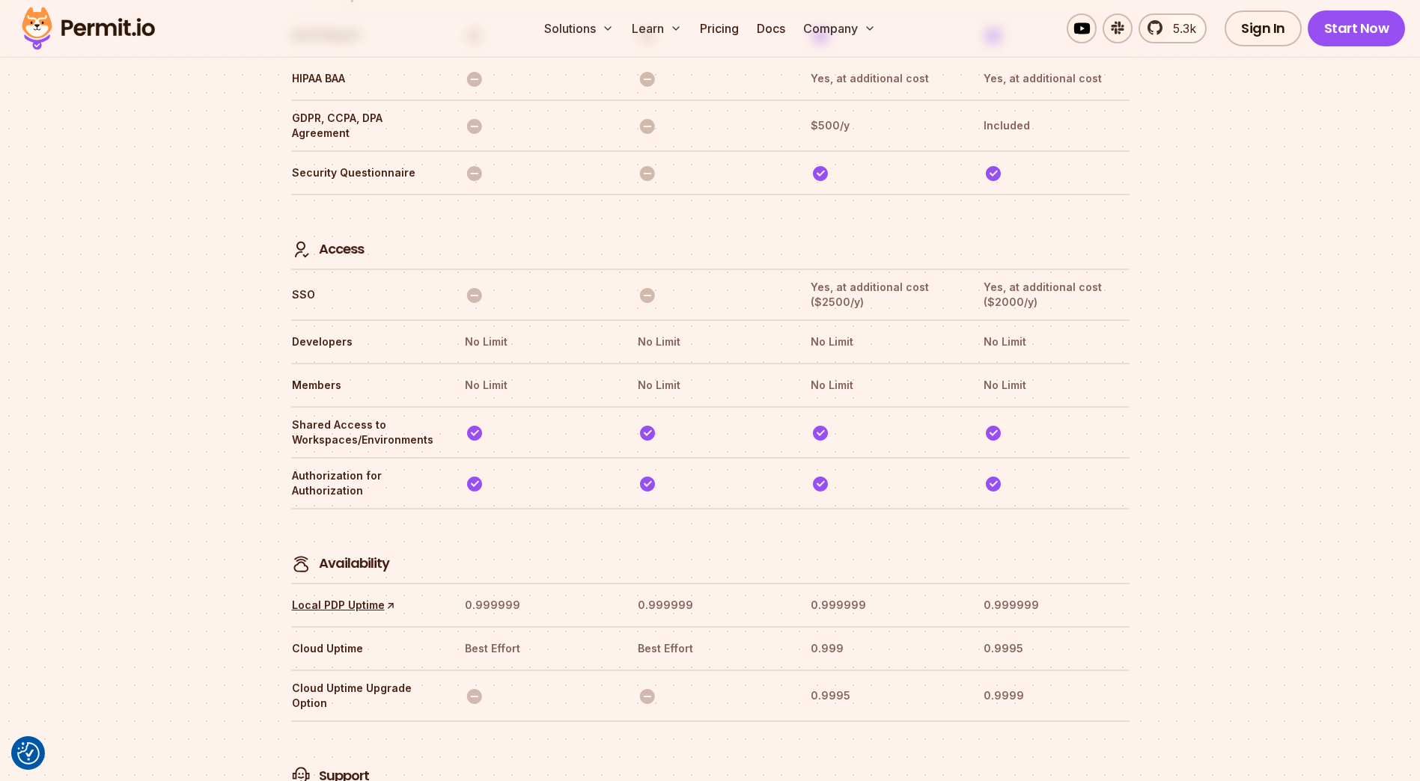
scroll to position [4051, 0]
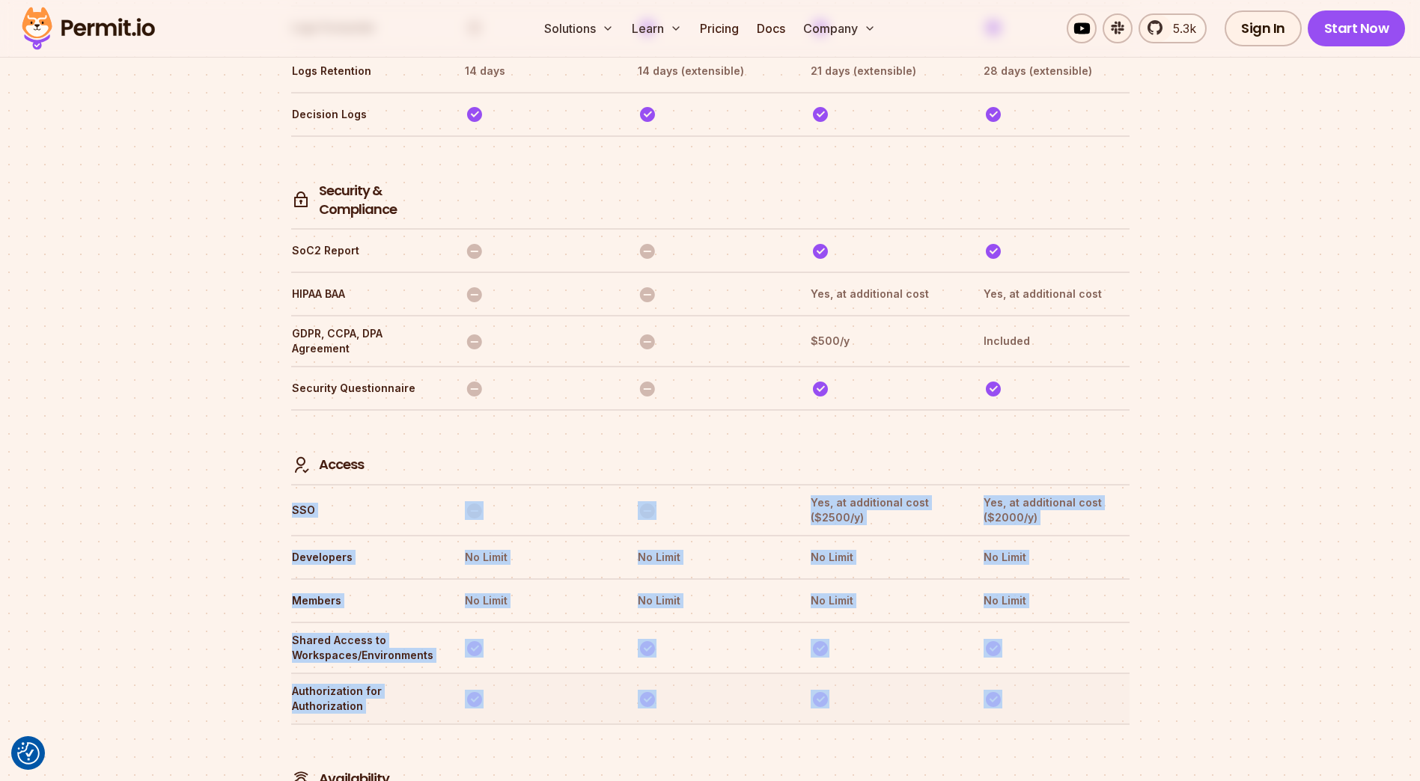
drag, startPoint x: 290, startPoint y: 439, endPoint x: 1080, endPoint y: 625, distance: 811.3
drag, startPoint x: 1080, startPoint y: 625, endPoint x: 1081, endPoint y: 636, distance: 11.3
click at [1079, 683] on th at bounding box center [1056, 698] width 146 height 31
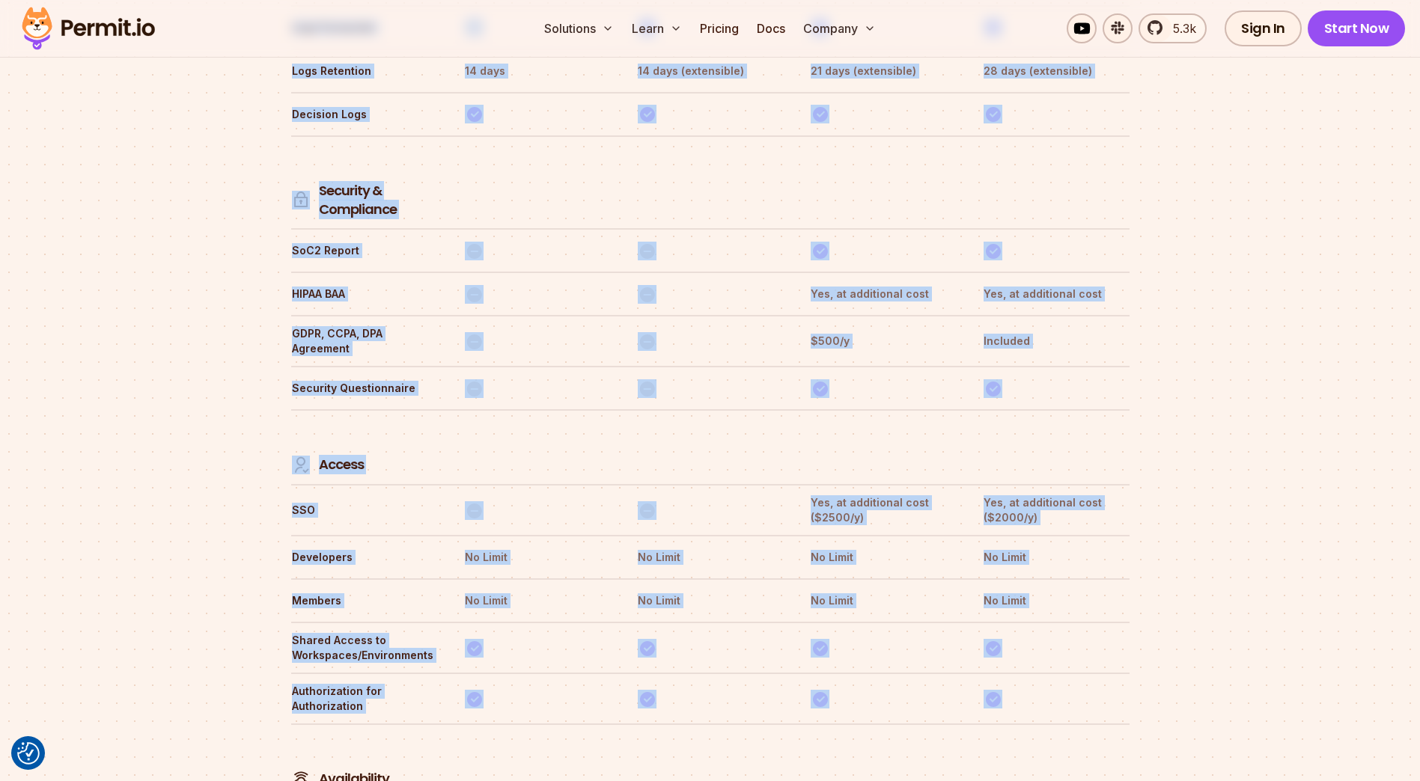
drag, startPoint x: 1112, startPoint y: 638, endPoint x: 280, endPoint y: 427, distance: 858.7
drag, startPoint x: 280, startPoint y: 427, endPoint x: 260, endPoint y: 429, distance: 20.3
drag, startPoint x: 285, startPoint y: 394, endPoint x: 1043, endPoint y: 628, distance: 793.4
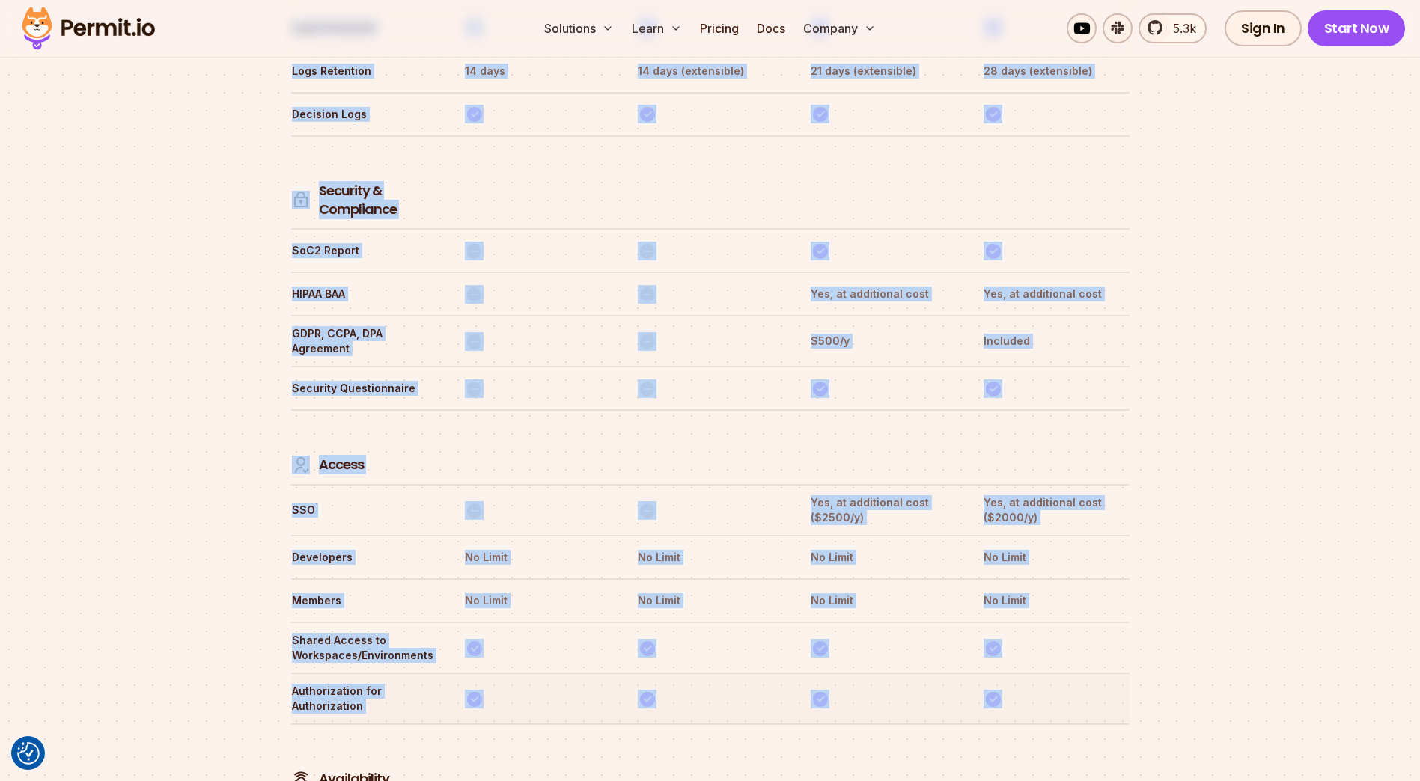
drag, startPoint x: 1043, startPoint y: 628, endPoint x: 1031, endPoint y: 636, distance: 14.5
click at [1031, 683] on th at bounding box center [1056, 698] width 146 height 31
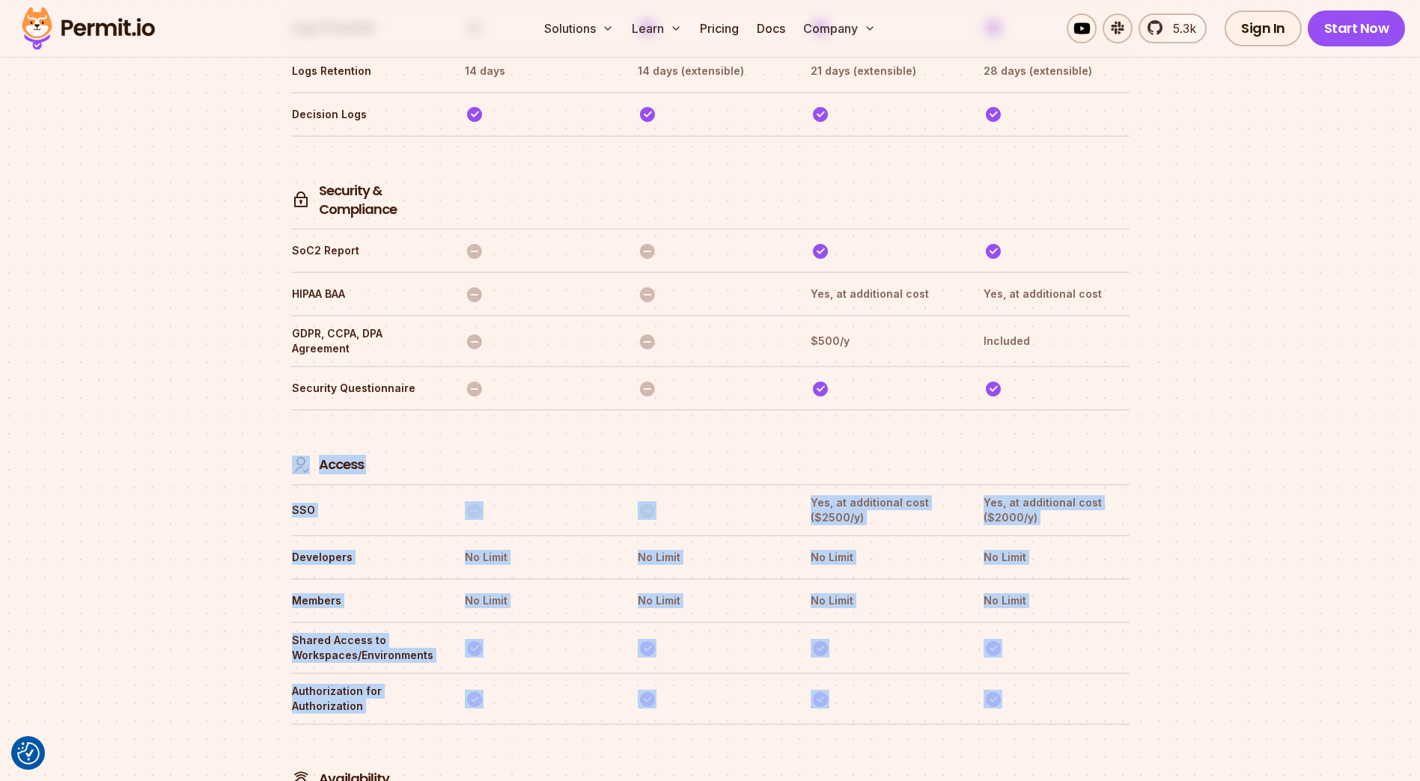
drag, startPoint x: 1082, startPoint y: 635, endPoint x: 302, endPoint y: 409, distance: 811.5
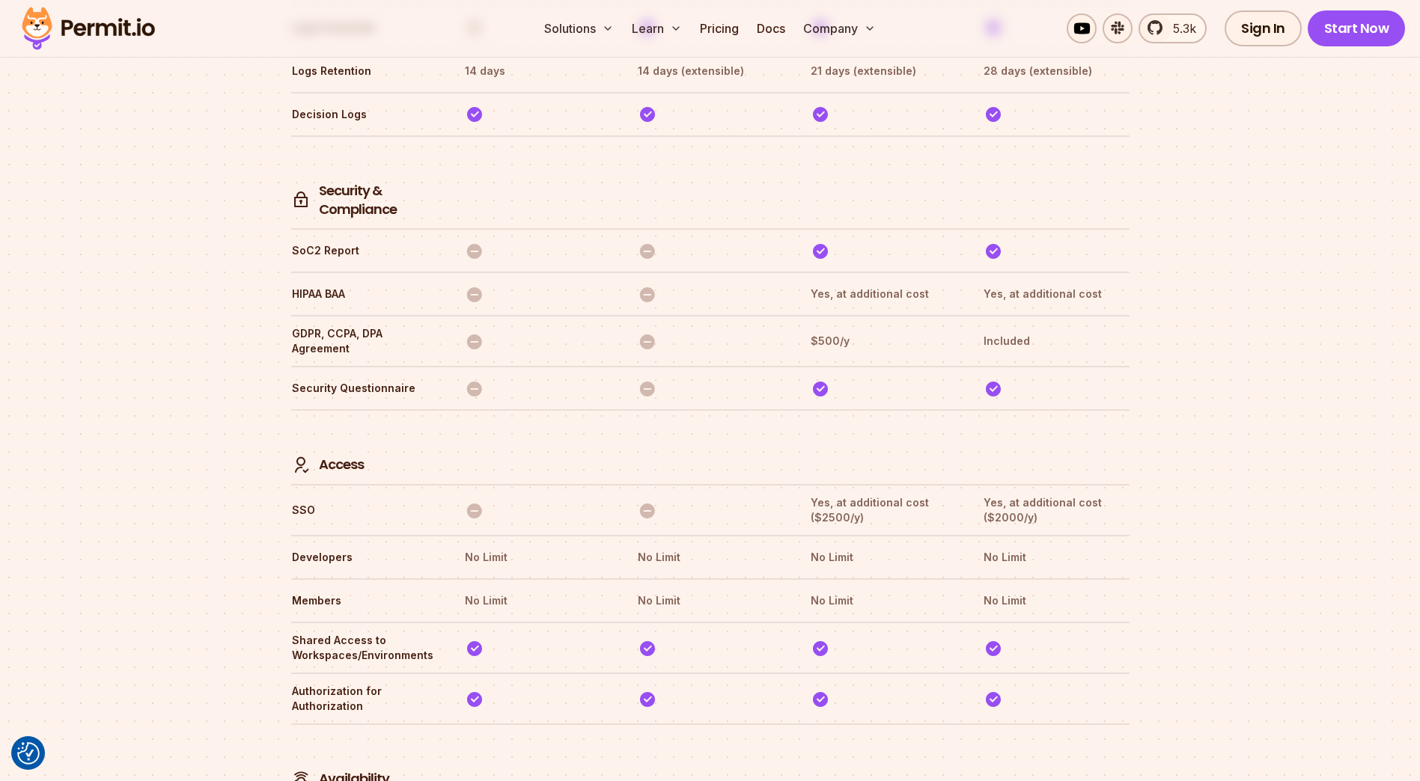
drag, startPoint x: 302, startPoint y: 409, endPoint x: 253, endPoint y: 411, distance: 49.5
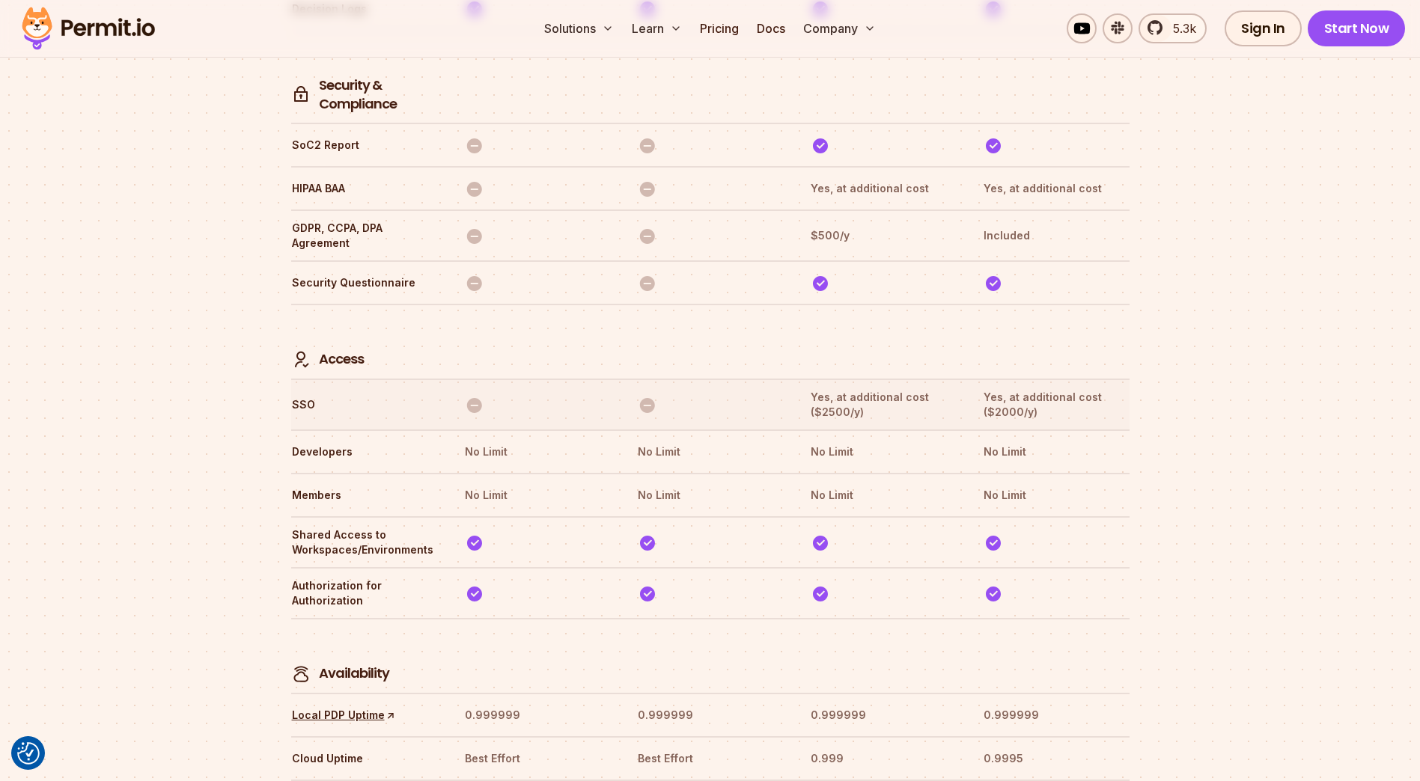
scroll to position [4425, 0]
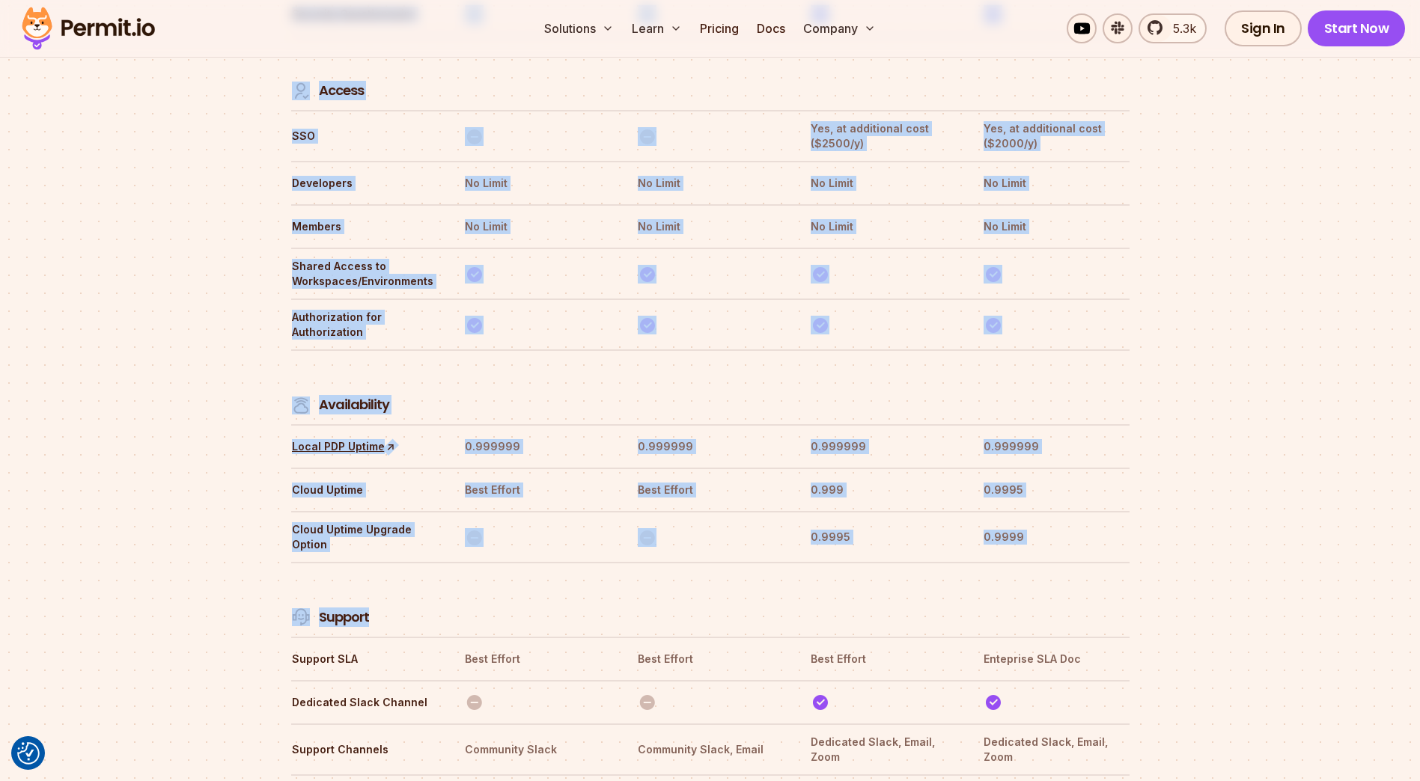
drag, startPoint x: 275, startPoint y: 335, endPoint x: 1039, endPoint y: 502, distance: 782.2
drag, startPoint x: 1039, startPoint y: 502, endPoint x: 880, endPoint y: 526, distance: 160.5
click at [880, 573] on th at bounding box center [883, 600] width 146 height 55
click at [801, 562] on tr "Support" at bounding box center [710, 599] width 838 height 75
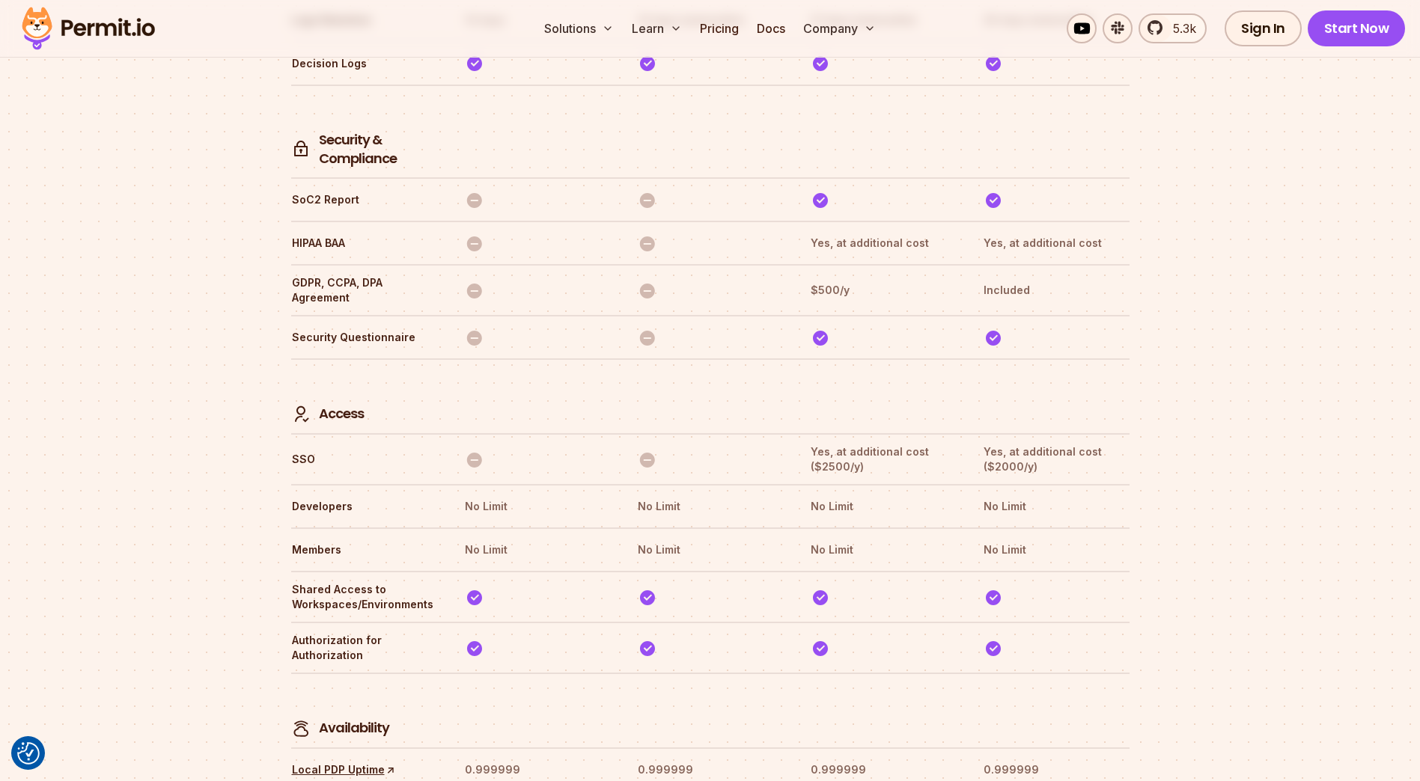
scroll to position [4126, 0]
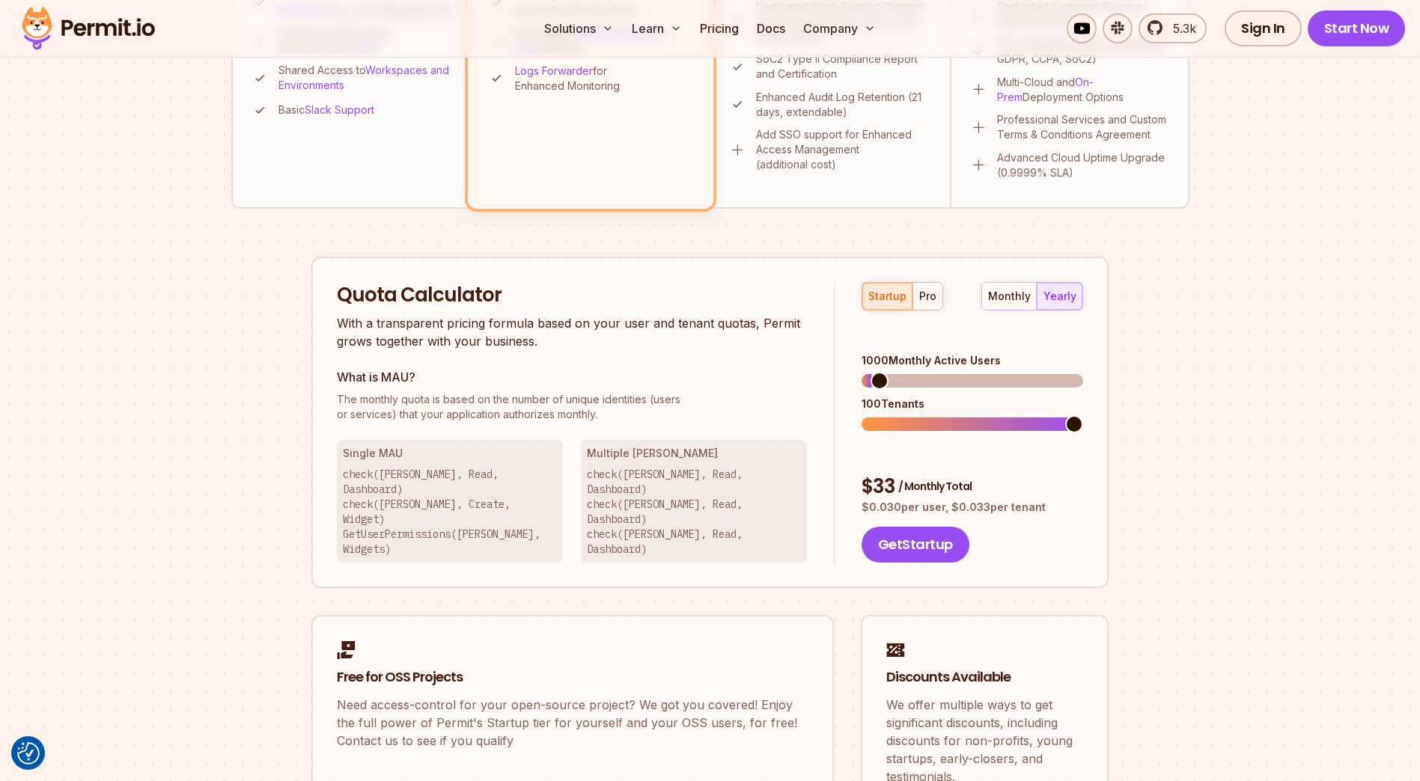
drag, startPoint x: 260, startPoint y: 430, endPoint x: 156, endPoint y: 674, distance: 265.9
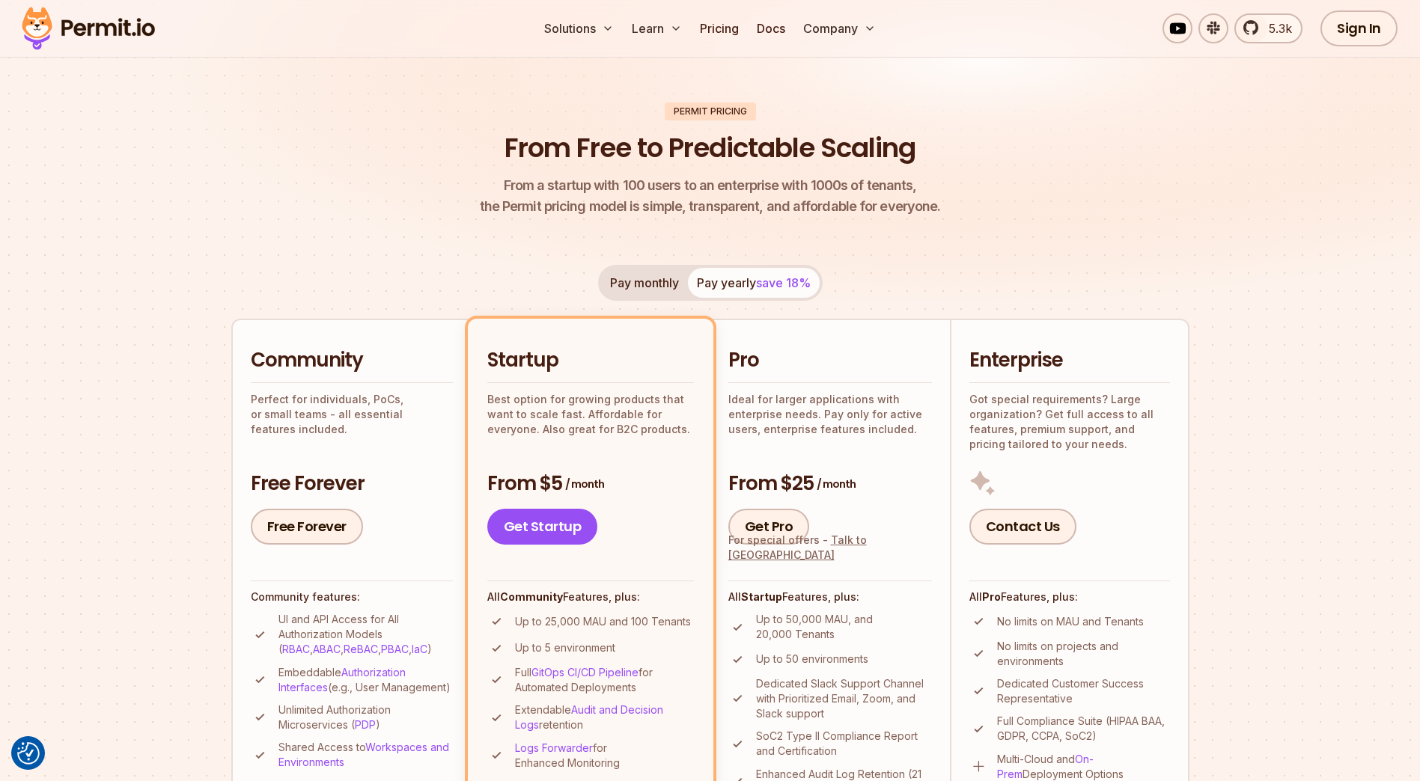
scroll to position [149, 0]
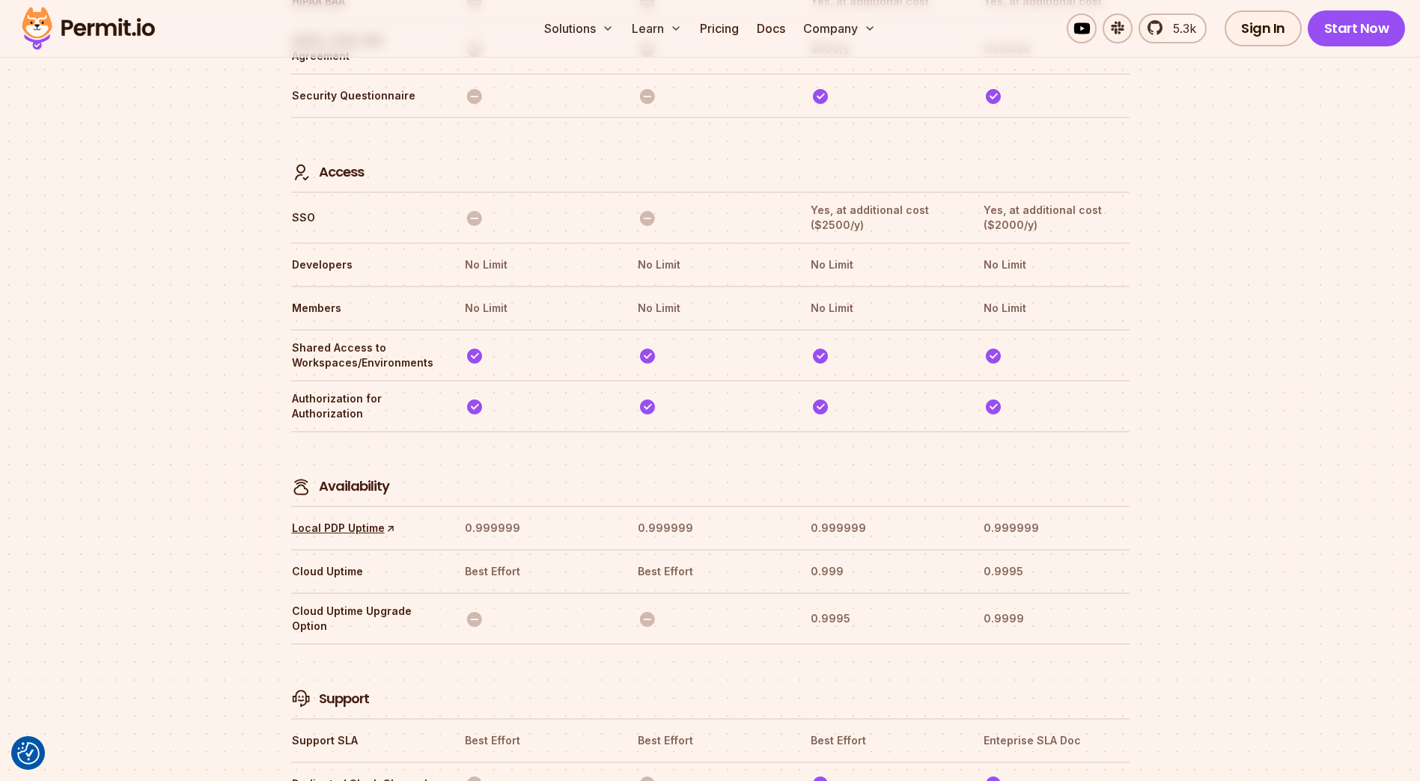
drag, startPoint x: 267, startPoint y: 448, endPoint x: 279, endPoint y: 404, distance: 45.8
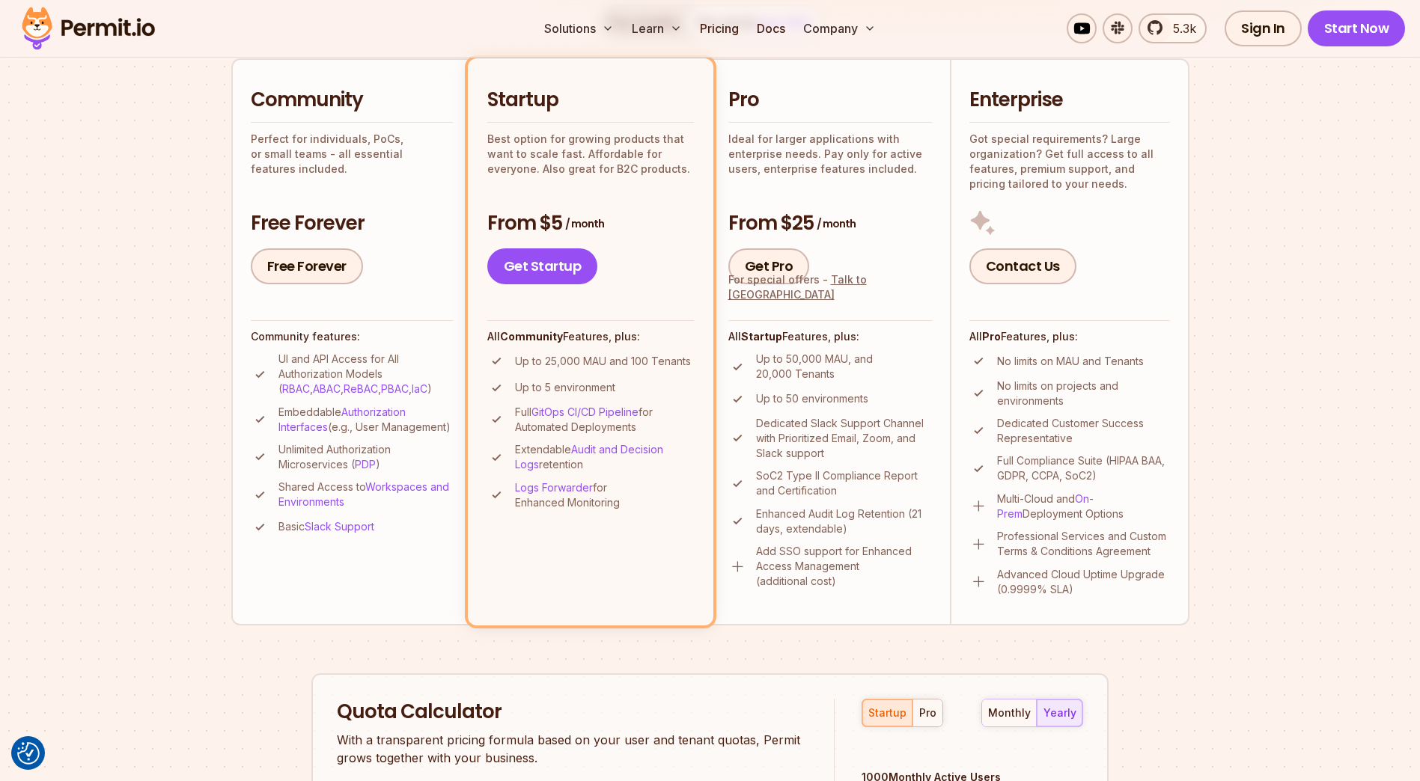
scroll to position [0, 0]
